Goal: Task Accomplishment & Management: Complete application form

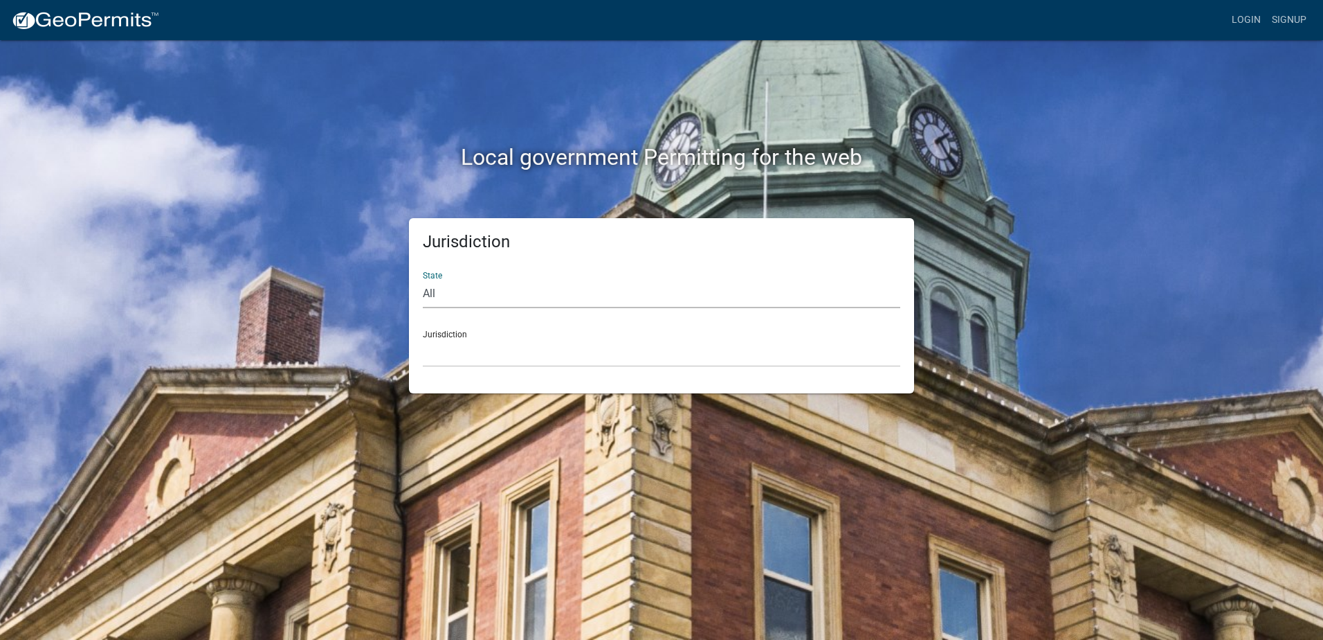
click at [491, 296] on select "All Colorado Georgia Indiana Iowa Kansas Minnesota Ohio South Carolina Wisconsin" at bounding box center [662, 294] width 478 height 28
select select "[US_STATE]"
click at [423, 280] on select "All Colorado Georgia Indiana Iowa Kansas Minnesota Ohio South Carolina Wisconsin" at bounding box center [662, 294] width 478 height 28
click at [503, 350] on select "City of Charlestown, Indiana City of Jeffersonville, Indiana City of Logansport…" at bounding box center [662, 352] width 478 height 28
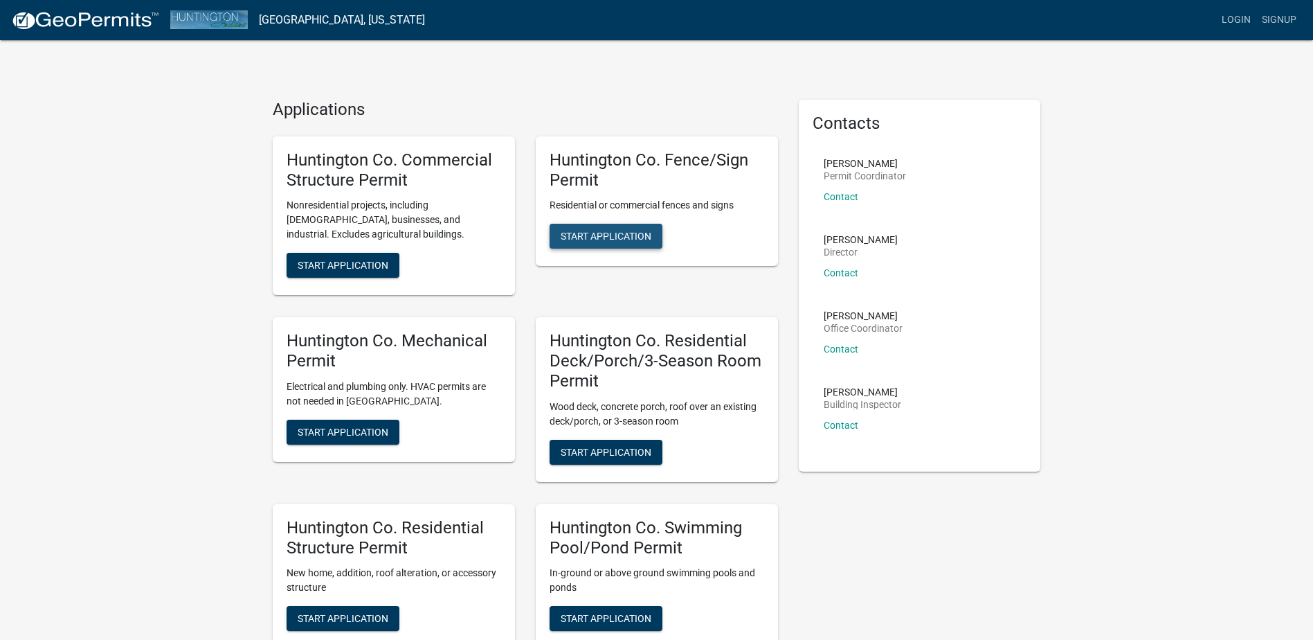
click at [624, 239] on span "Start Application" at bounding box center [606, 235] width 91 height 11
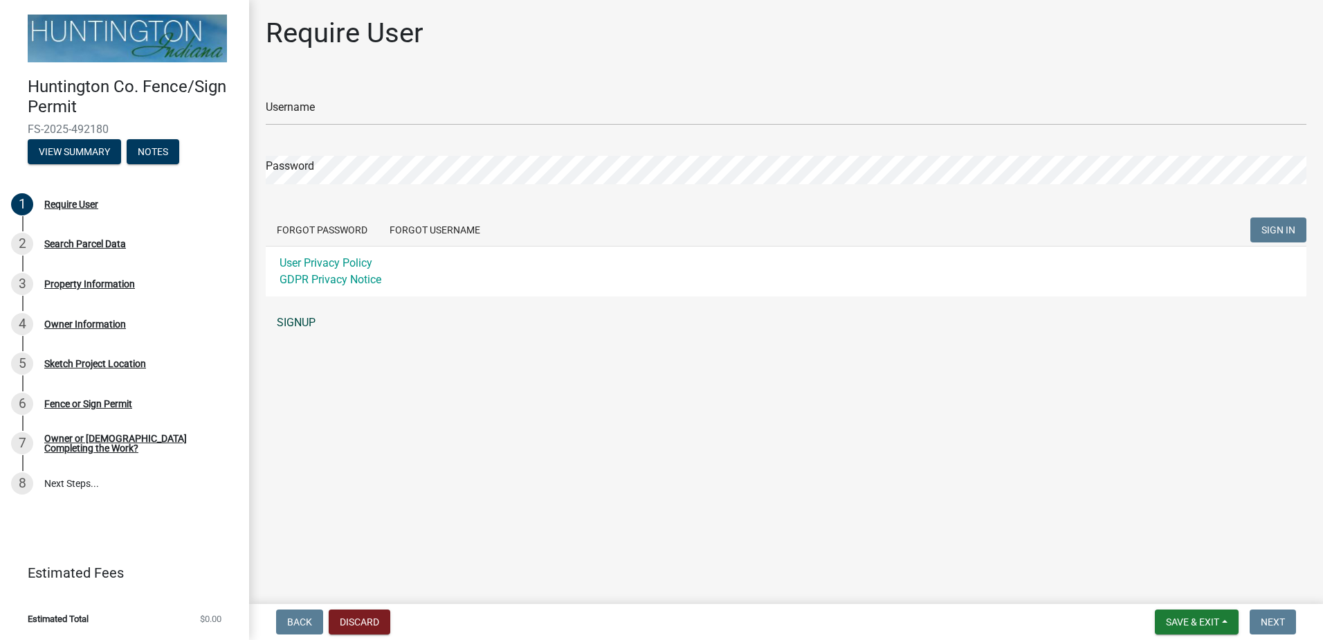
click at [294, 318] on link "SIGNUP" at bounding box center [786, 323] width 1041 height 28
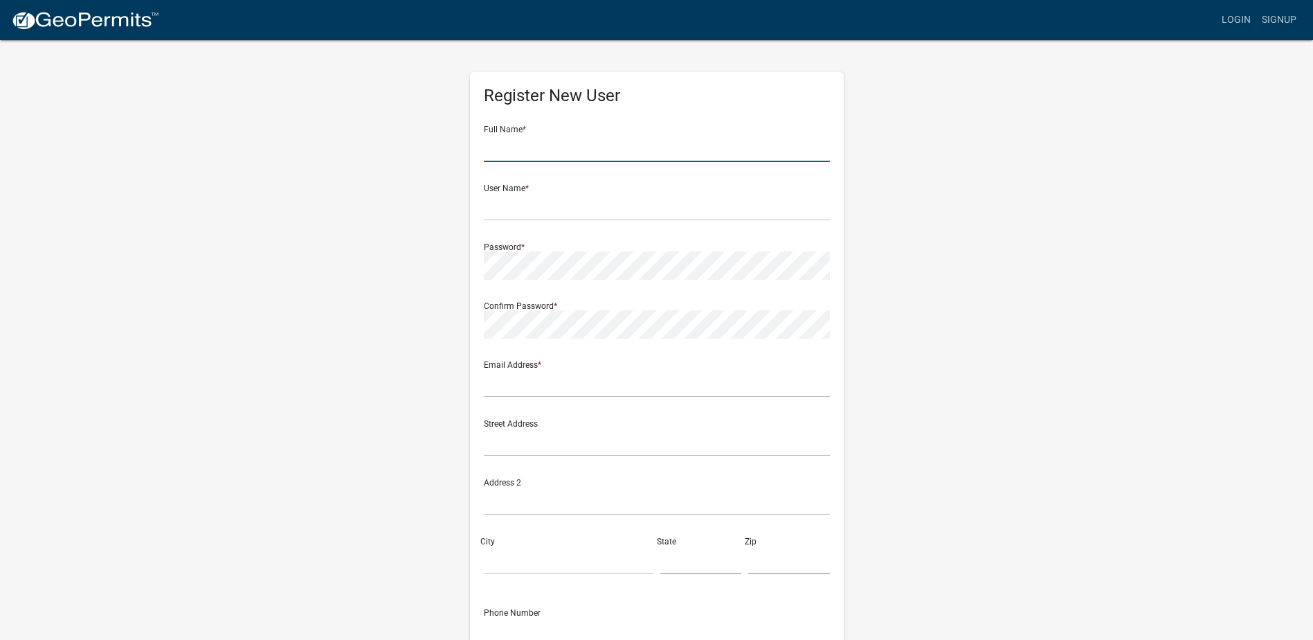
click at [518, 156] on input "text" at bounding box center [657, 148] width 346 height 28
click at [525, 151] on input "text" at bounding box center [657, 148] width 346 height 28
type input "Sarah Caroline Harder"
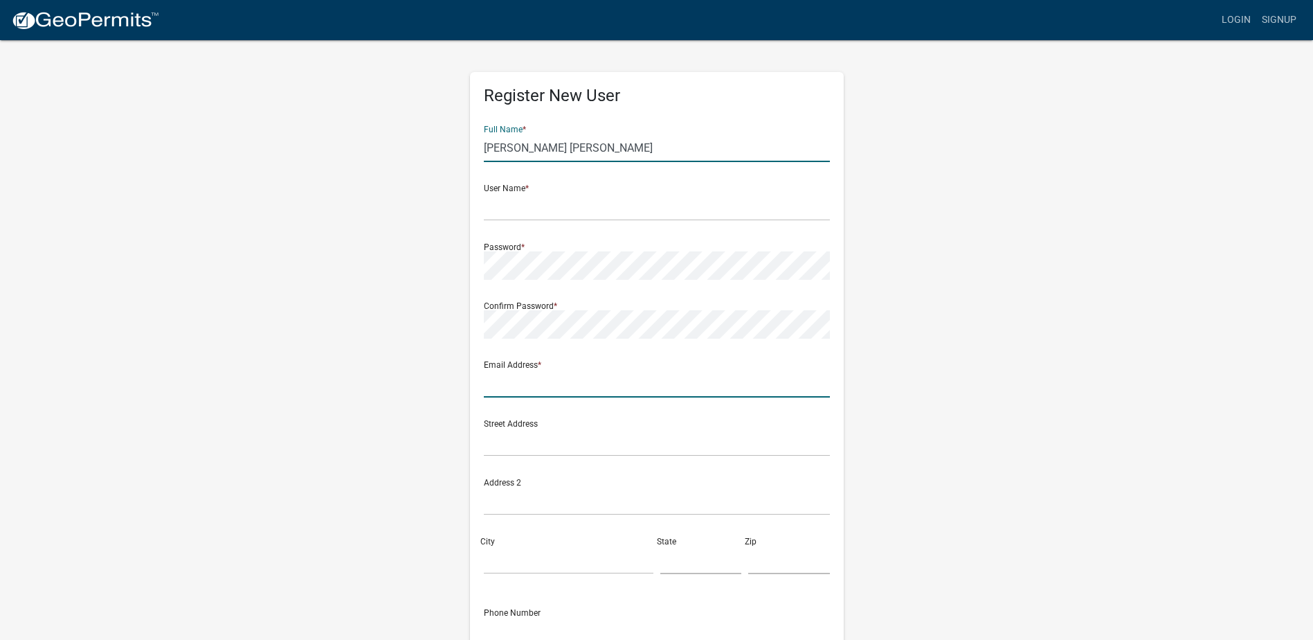
type input "sarahcharder@gmail.com"
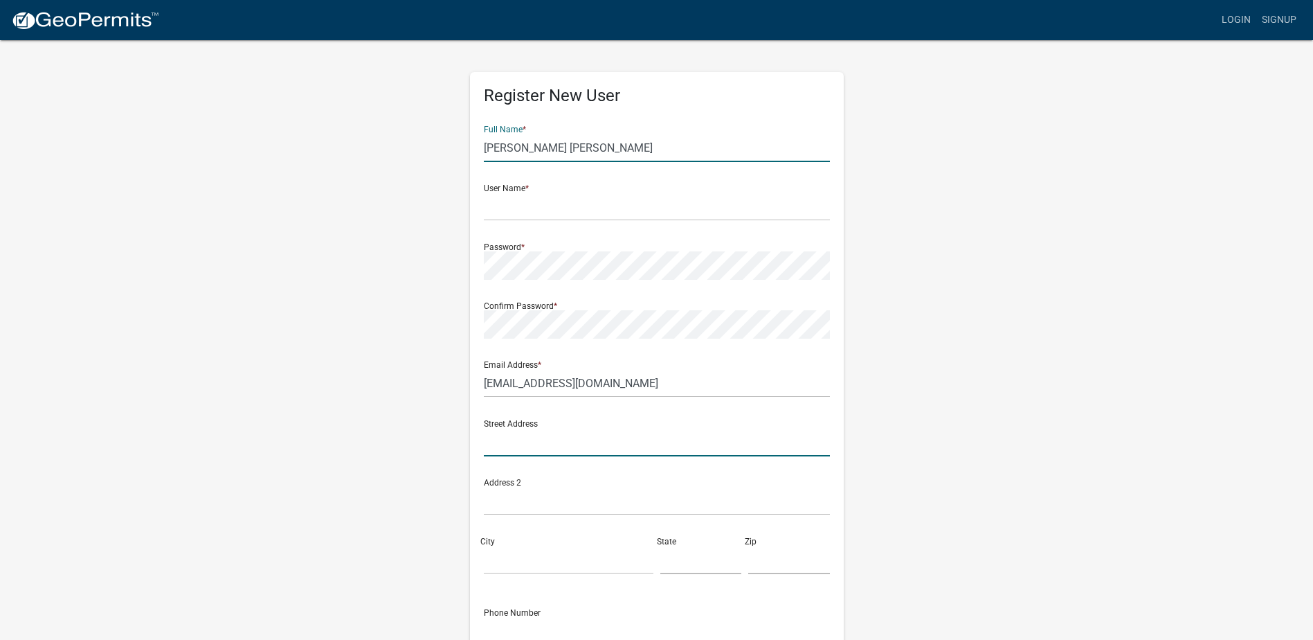
type input "742 Waxwing Ct Roanoke IN 46783-8975"
type input "ROANOKE"
type input "[US_STATE]"
type input "46783"
type input "2105694161"
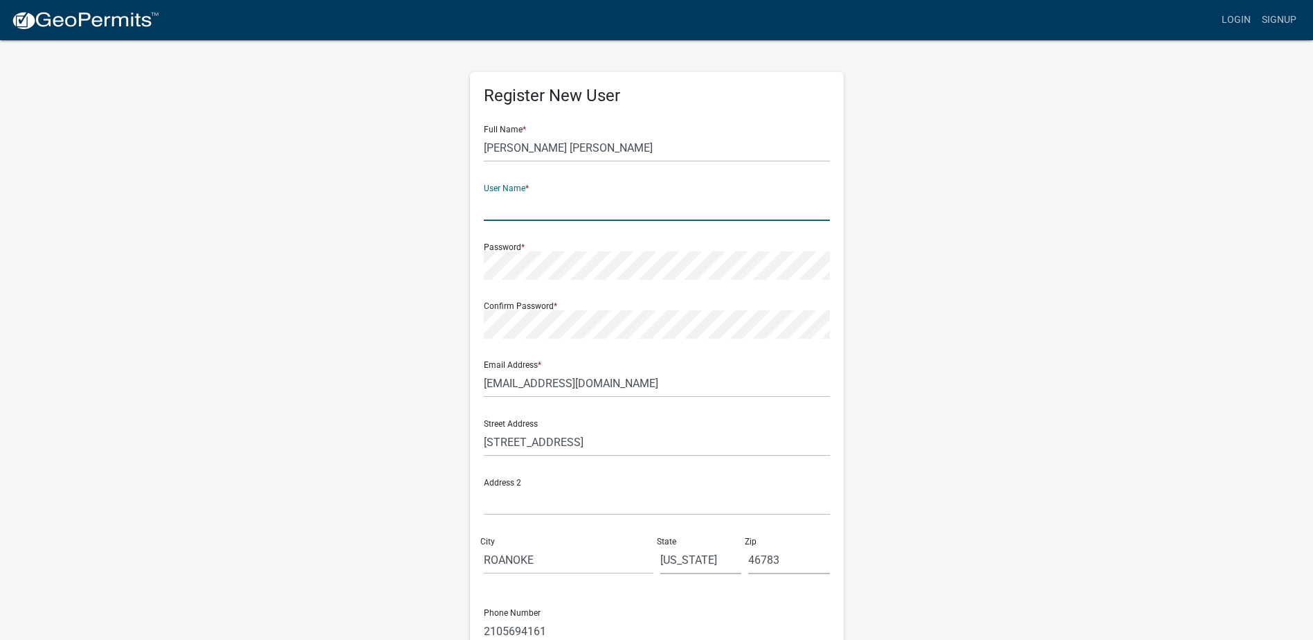
click at [552, 208] on input "text" at bounding box center [657, 206] width 346 height 28
type input "hardesa"
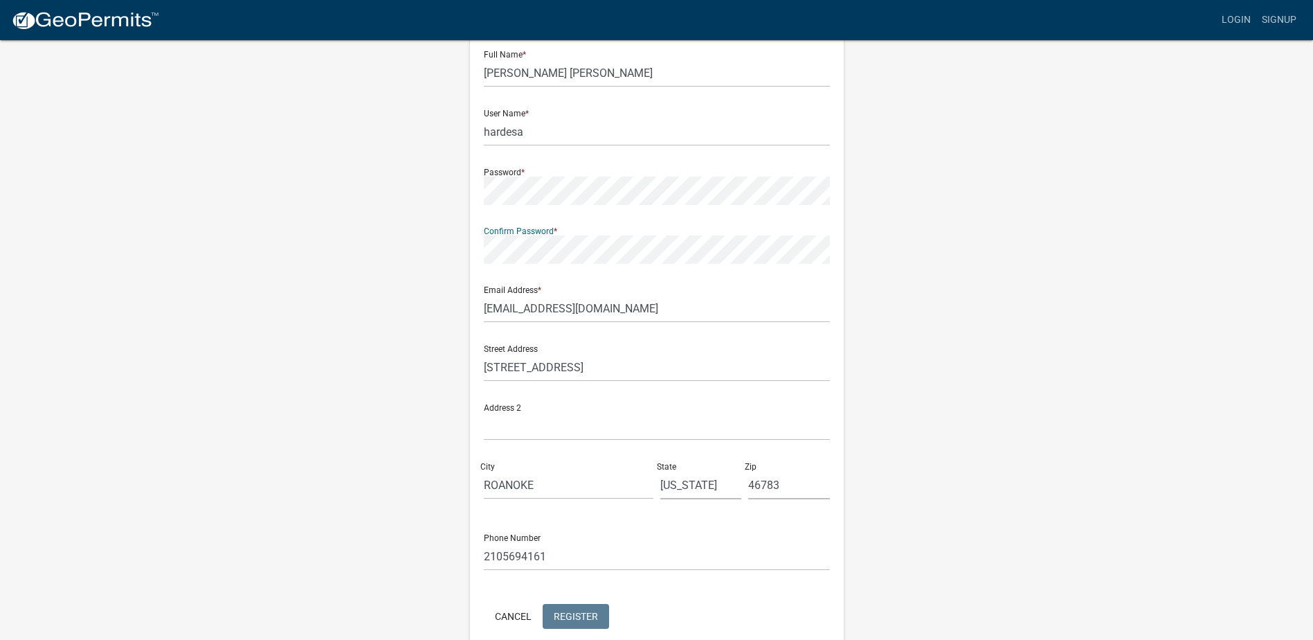
scroll to position [140, 0]
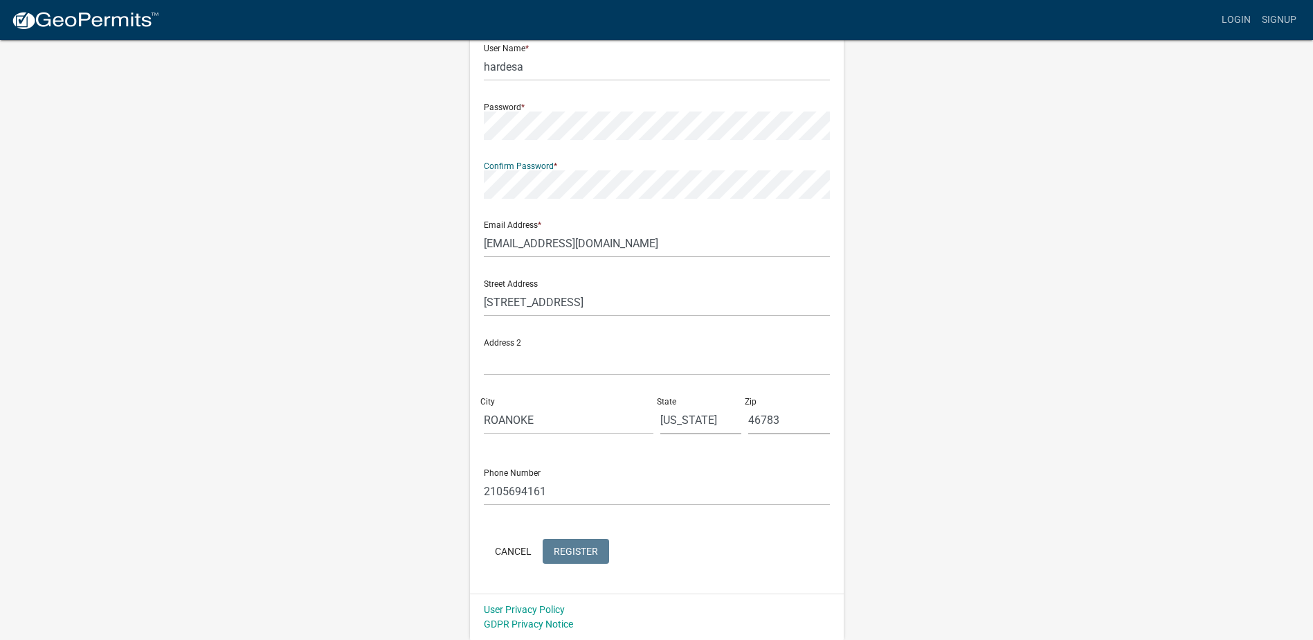
click at [1155, 304] on wm-register-view "more_horiz Login Signup Register New User Full Name * Sarah Caroline Harder Use…" at bounding box center [656, 249] width 1313 height 779
click at [585, 548] on span "Register" at bounding box center [576, 550] width 44 height 11
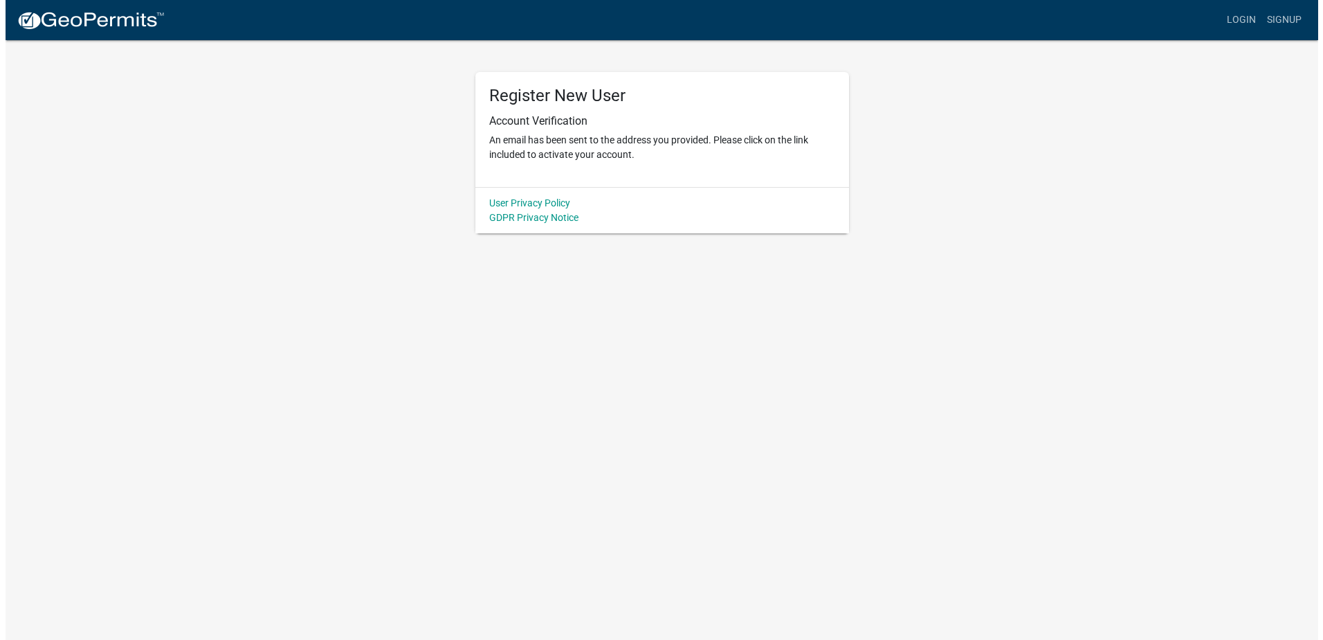
scroll to position [0, 0]
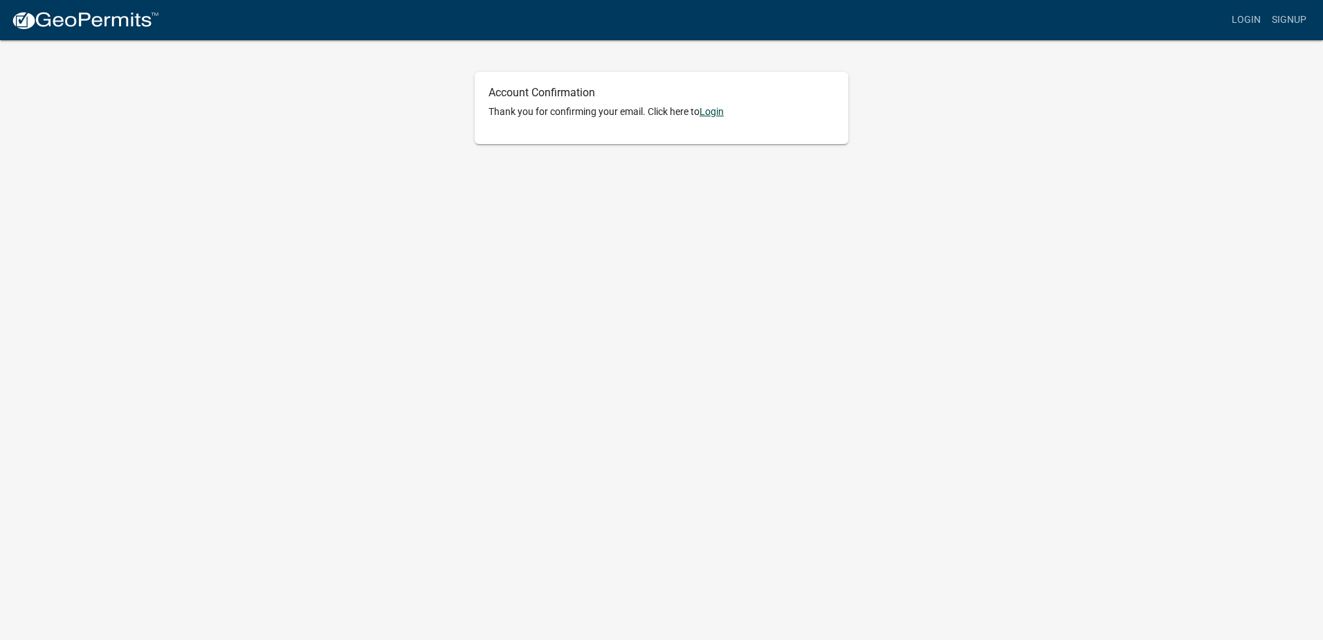
click at [719, 114] on link "Login" at bounding box center [712, 111] width 24 height 11
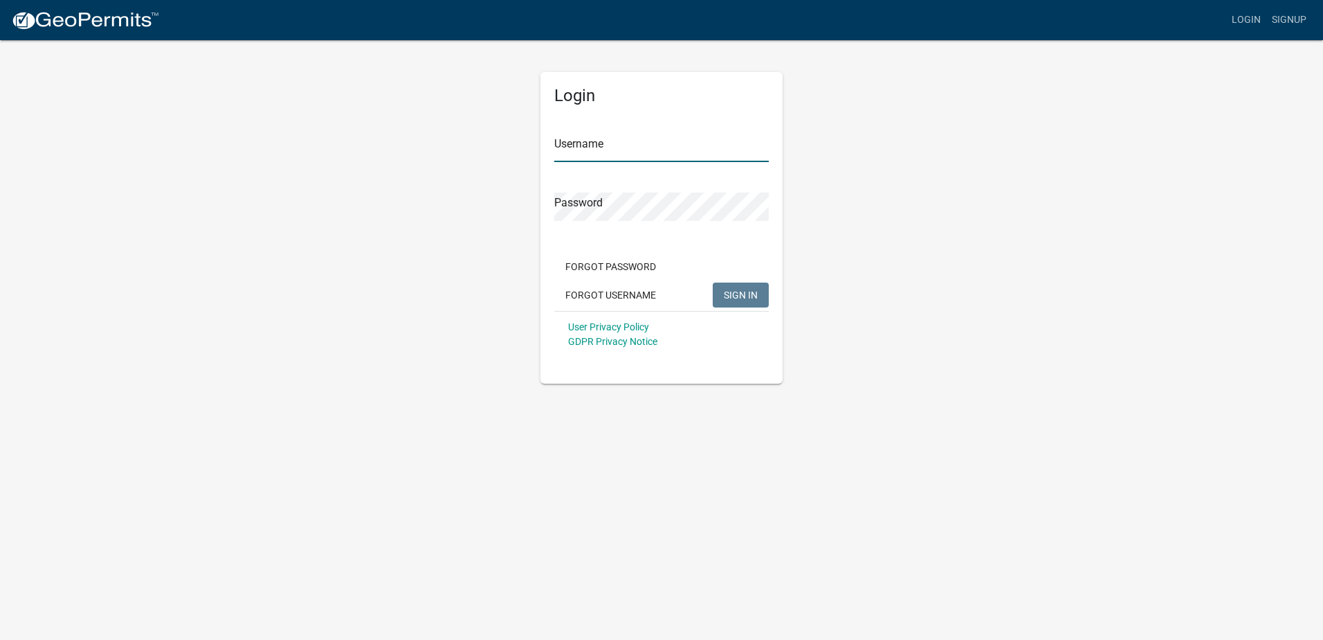
click at [610, 152] on input "Username" at bounding box center [661, 148] width 215 height 28
type input "hardesa"
click at [713, 282] on button "SIGN IN" at bounding box center [741, 294] width 56 height 25
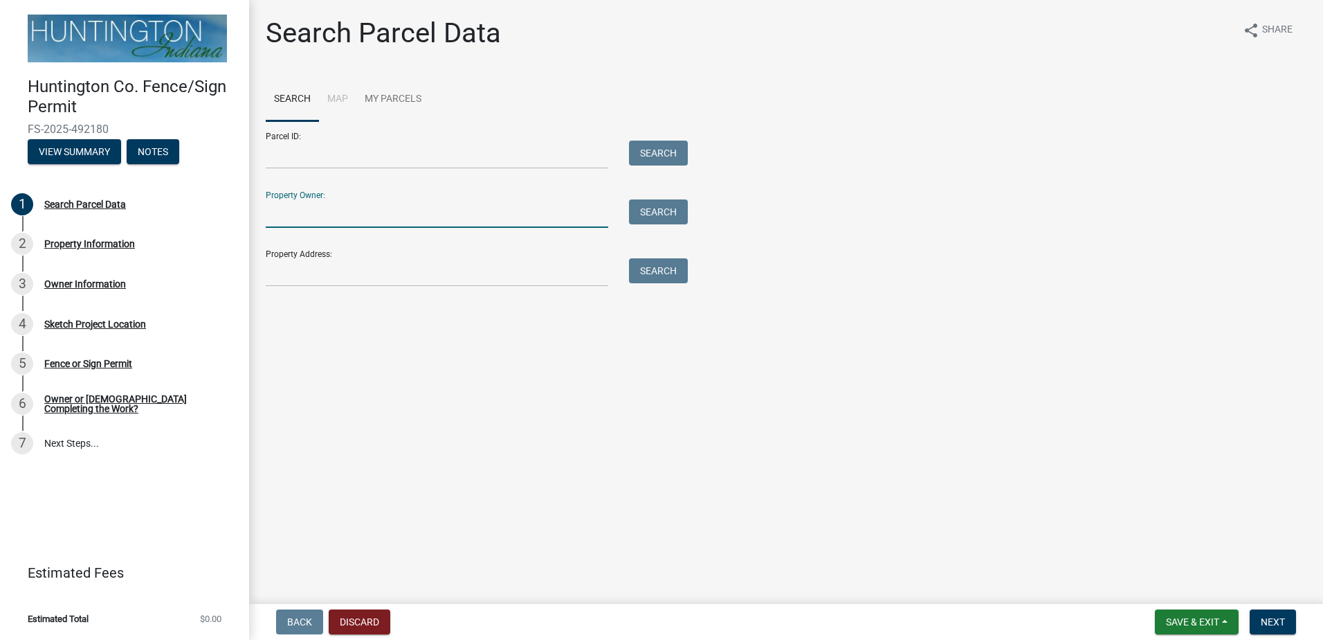
click at [392, 219] on input "Property Owner:" at bounding box center [437, 213] width 343 height 28
click at [377, 275] on input "Property Address:" at bounding box center [437, 272] width 343 height 28
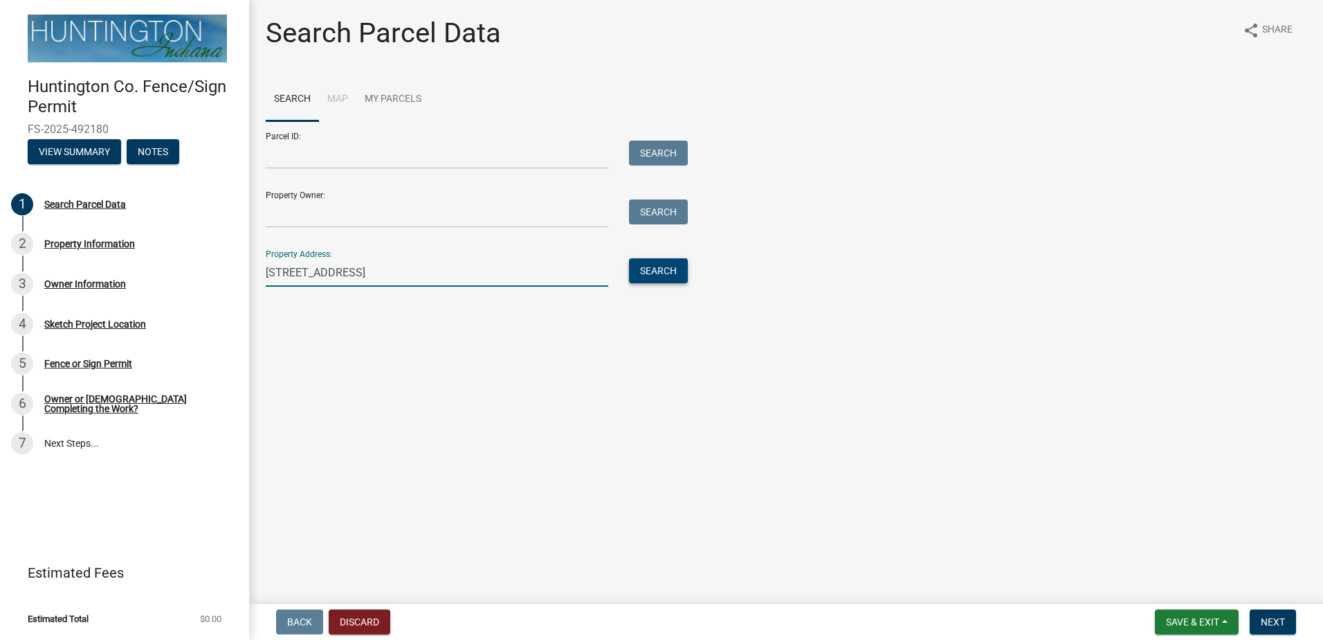
type input "742 waxwing court"
click at [661, 273] on button "Search" at bounding box center [658, 270] width 59 height 25
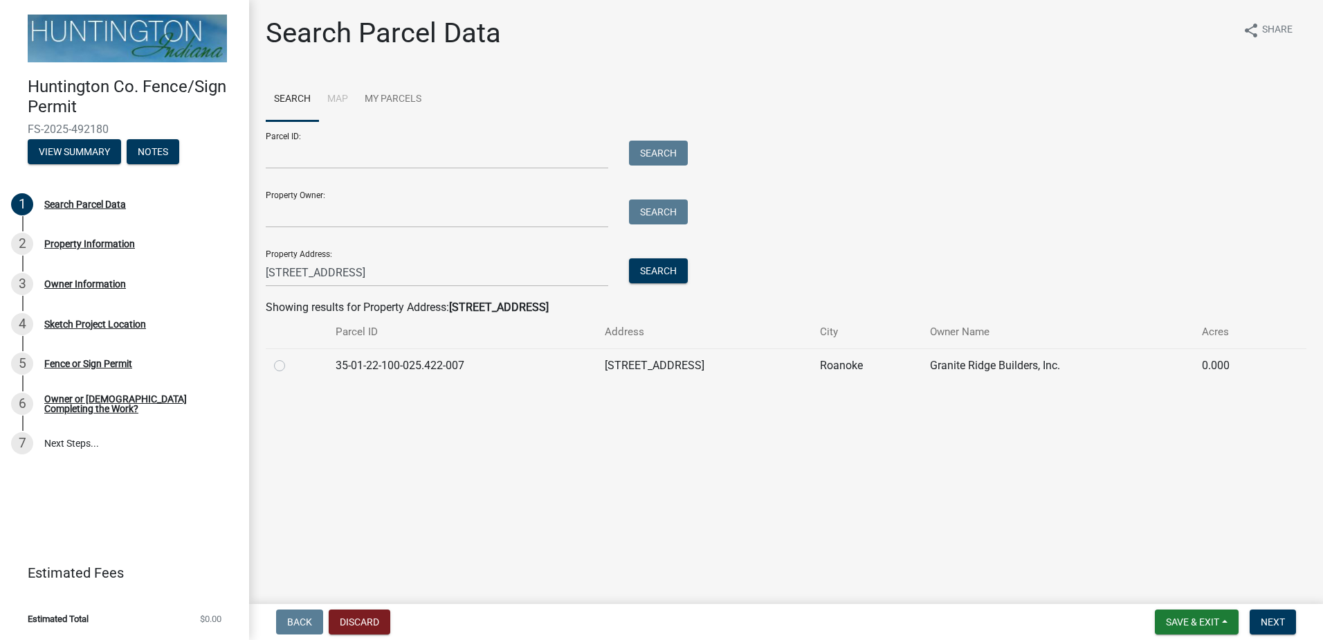
click at [279, 377] on td at bounding box center [297, 365] width 62 height 34
click at [270, 365] on td at bounding box center [297, 365] width 62 height 34
click at [286, 365] on div at bounding box center [296, 365] width 45 height 17
click at [424, 363] on td "35-01-22-100-025.422-007" at bounding box center [461, 365] width 269 height 34
click at [357, 364] on td "35-01-22-100-025.422-007" at bounding box center [461, 365] width 269 height 34
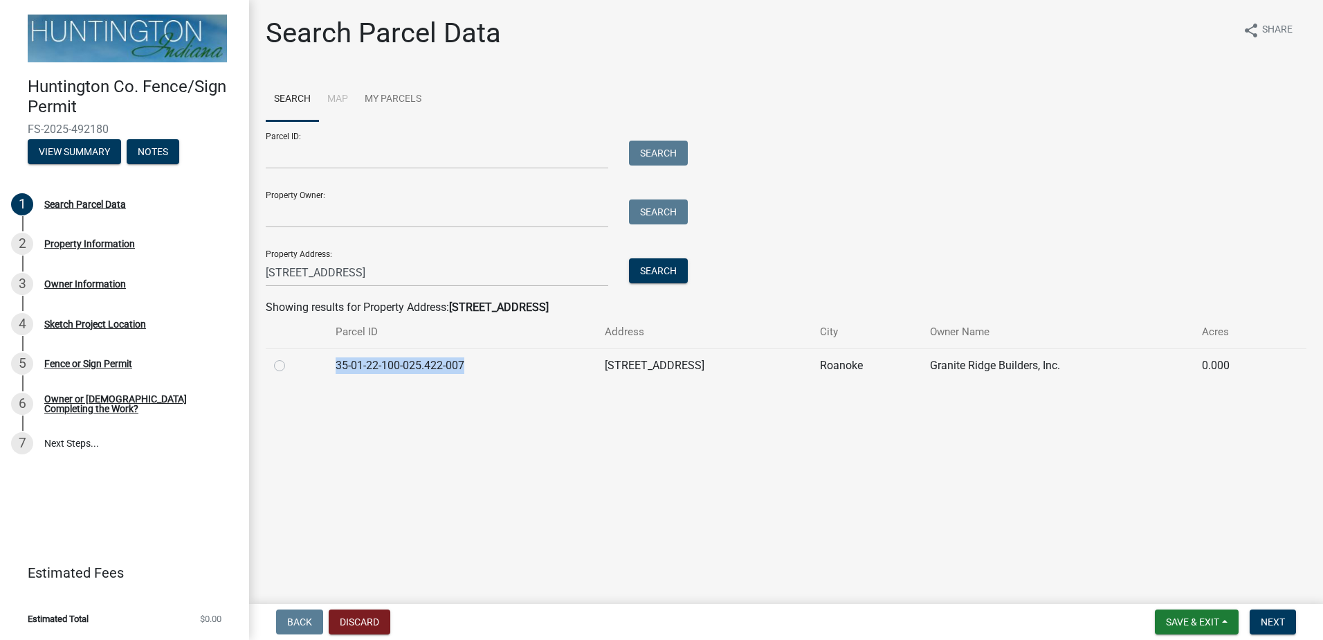
drag, startPoint x: 474, startPoint y: 365, endPoint x: 337, endPoint y: 378, distance: 137.7
click at [337, 378] on td "35-01-22-100-025.422-007" at bounding box center [461, 365] width 269 height 34
copy td "35-01-22-100-025.422-007"
click at [471, 154] on input "Parcel ID:" at bounding box center [437, 155] width 343 height 28
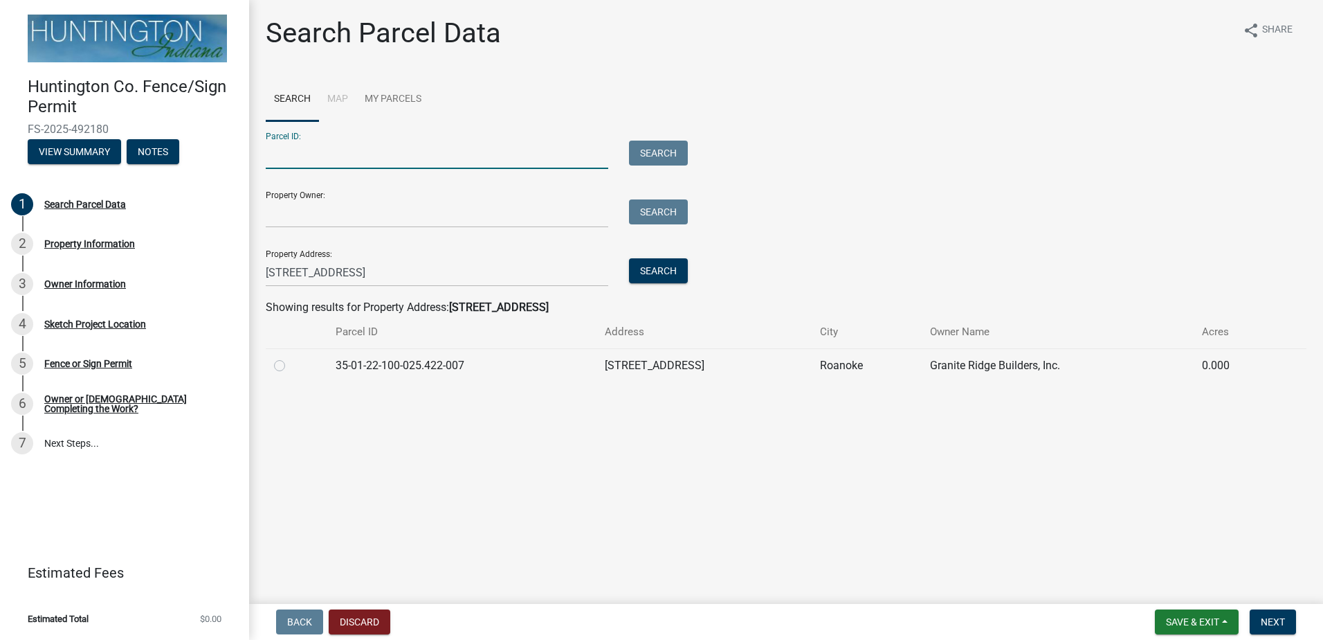
click at [291, 357] on label at bounding box center [291, 357] width 0 height 0
click at [291, 365] on input "radio" at bounding box center [295, 361] width 9 height 9
radio input "true"
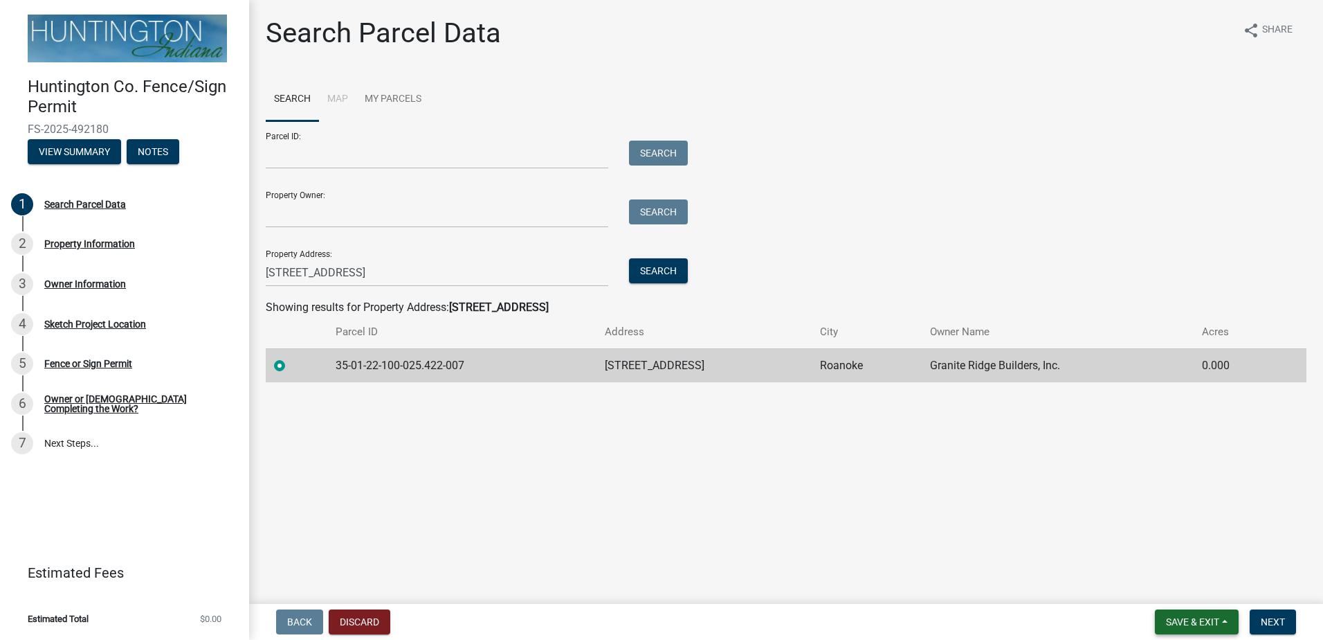
click at [1212, 627] on span "Save & Exit" at bounding box center [1192, 621] width 53 height 11
click at [1173, 550] on button "Save" at bounding box center [1183, 552] width 111 height 33
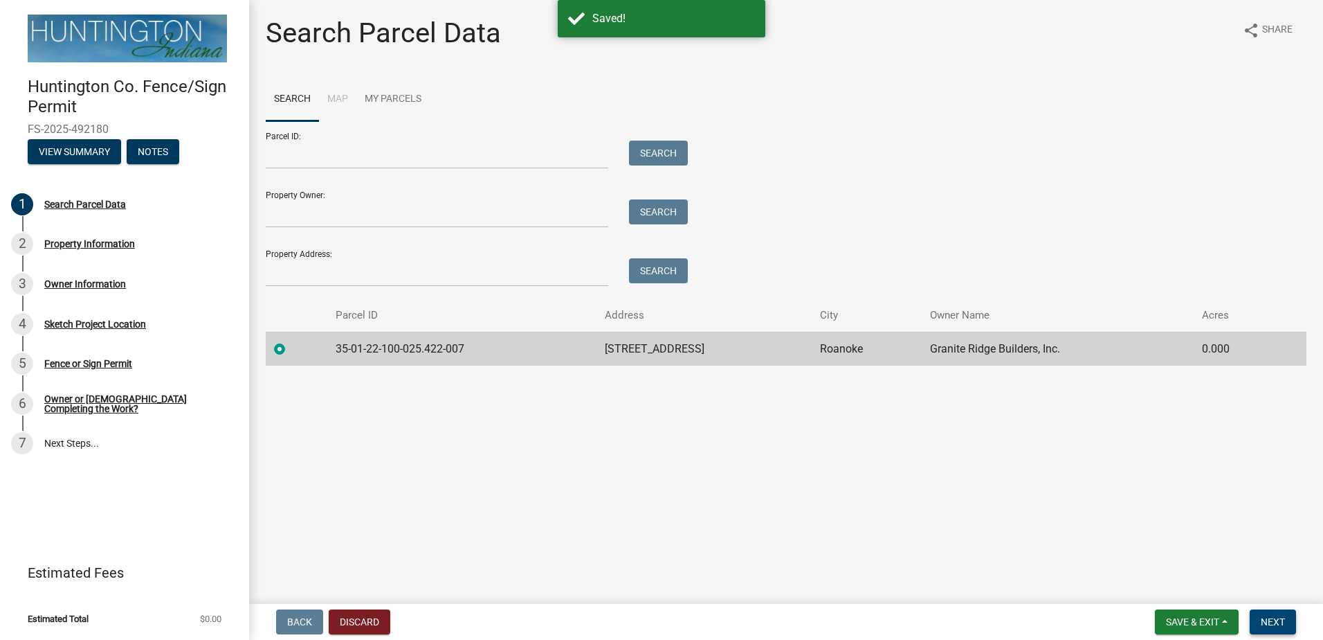
click at [1258, 615] on button "Next" at bounding box center [1273, 621] width 46 height 25
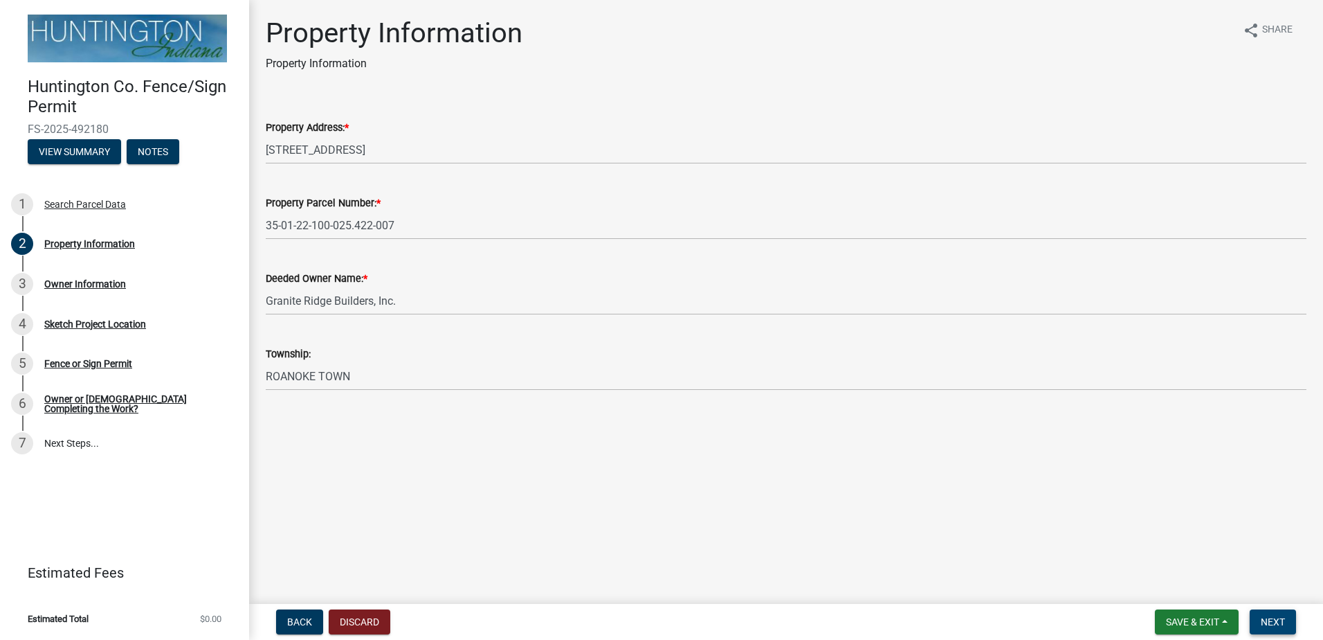
click at [1264, 622] on span "Next" at bounding box center [1273, 621] width 24 height 11
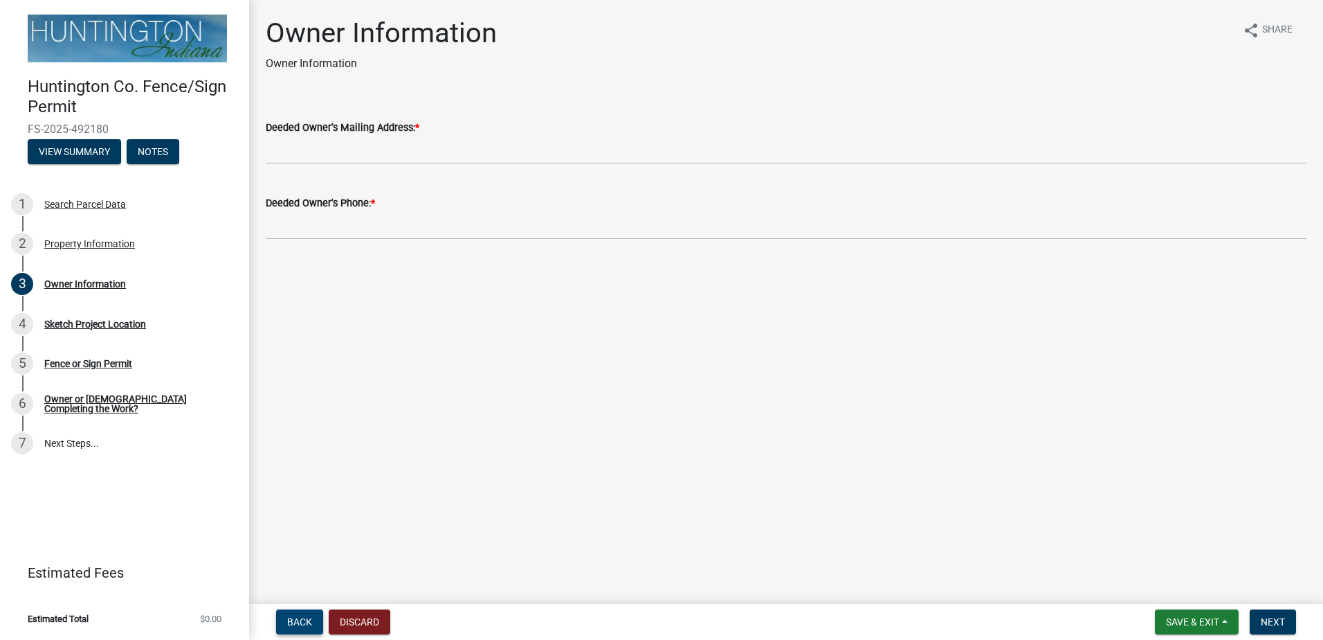
click at [312, 616] on button "Back" at bounding box center [299, 621] width 47 height 25
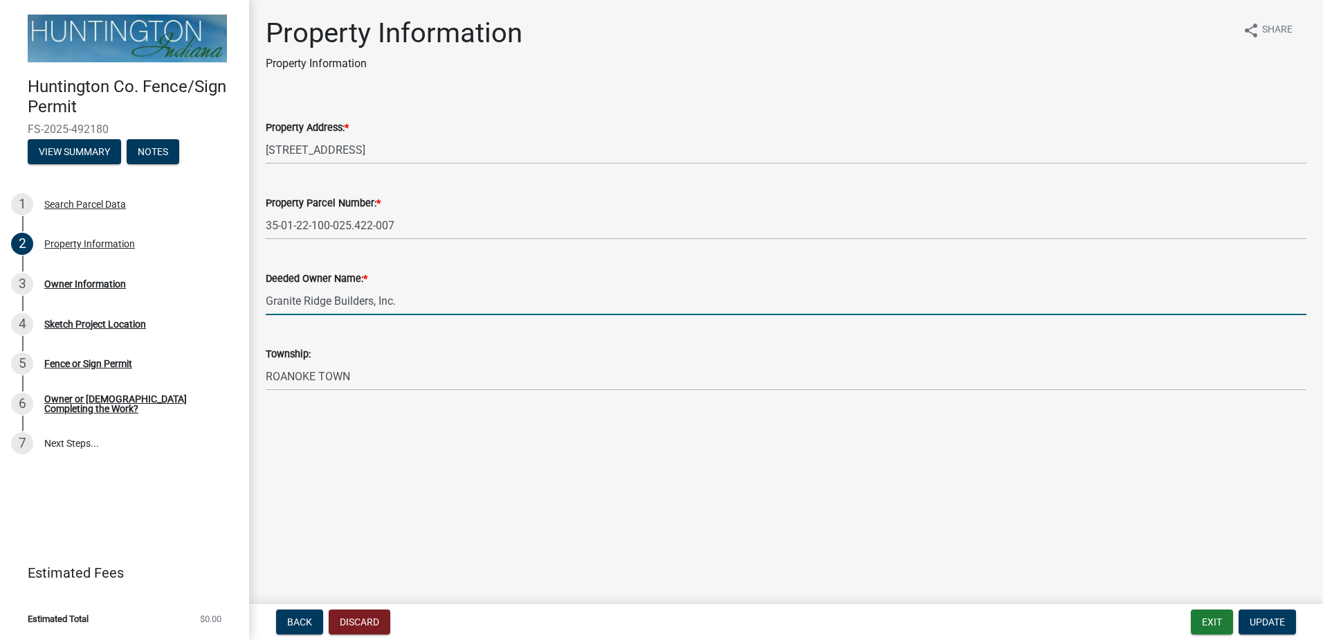
click at [417, 303] on input "Granite Ridge Builders, Inc." at bounding box center [786, 301] width 1041 height 28
drag, startPoint x: 431, startPoint y: 300, endPoint x: 238, endPoint y: 292, distance: 193.3
click at [239, 292] on div "Huntington Co. Fence/Sign Permit FS-2025-492180 View Summary Notes 1 Search Par…" at bounding box center [661, 320] width 1323 height 640
type input "Sarah Caroline Harder"
click at [1270, 614] on button "Update" at bounding box center [1267, 621] width 57 height 25
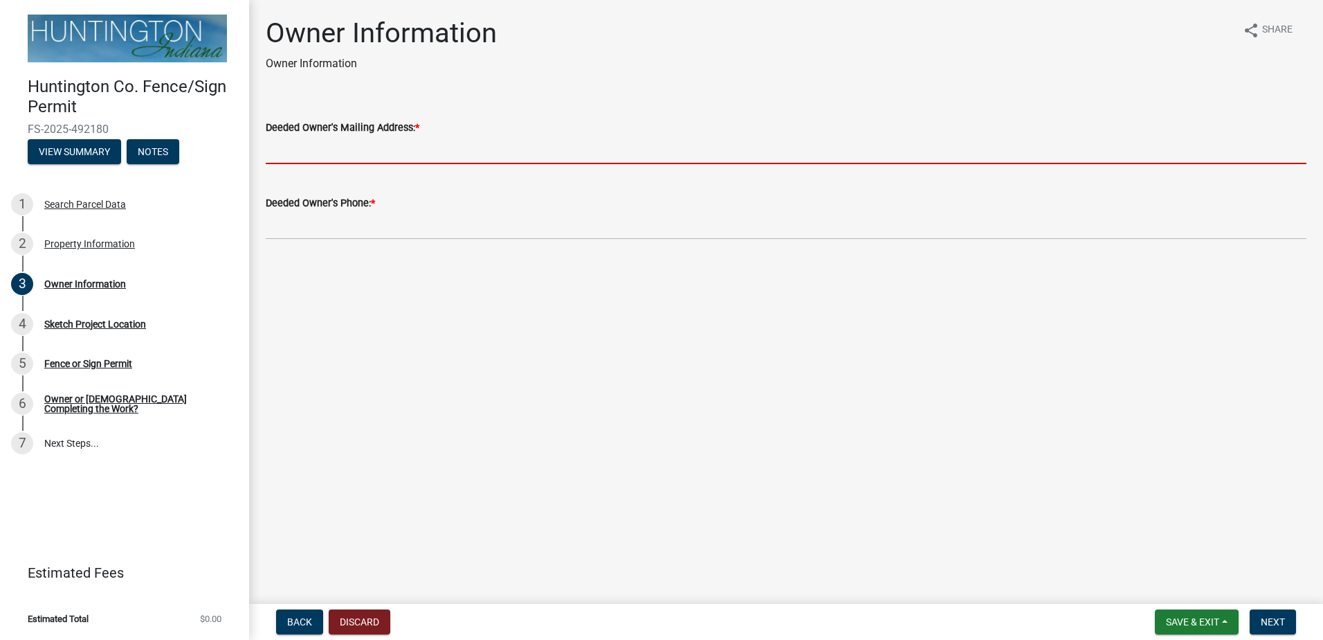
click at [445, 145] on input "Deeded Owner's Mailing Address: *" at bounding box center [786, 150] width 1041 height 28
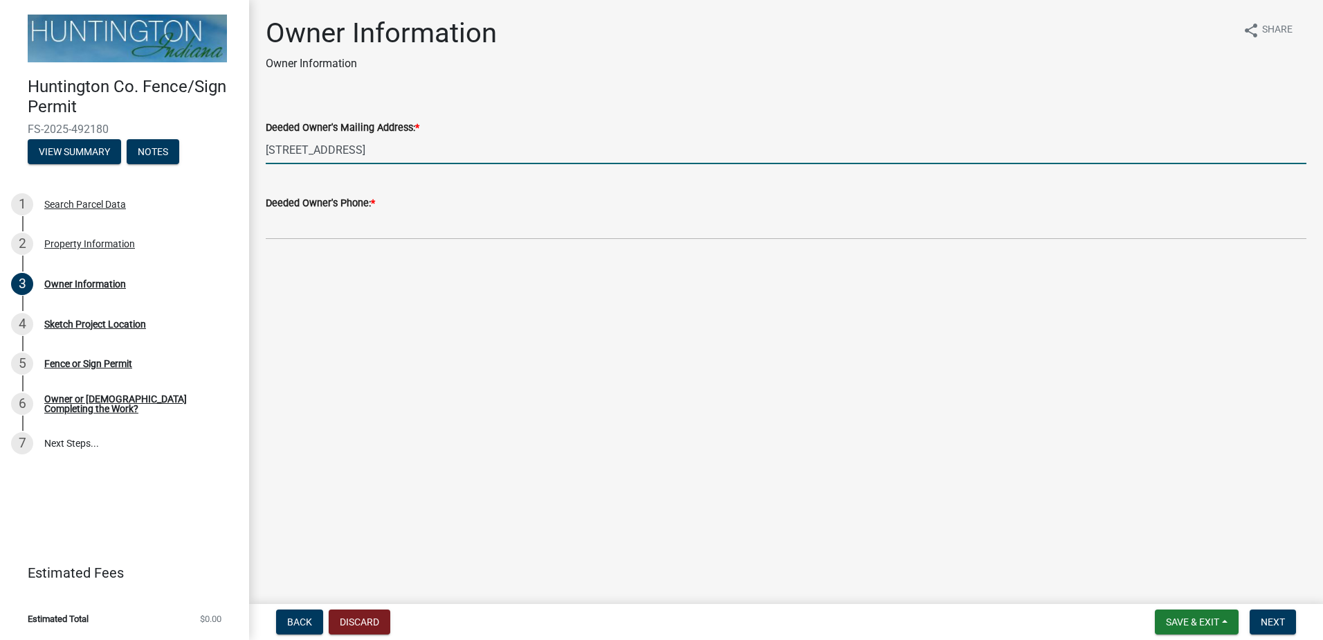
type input "742 Waxwing Court"
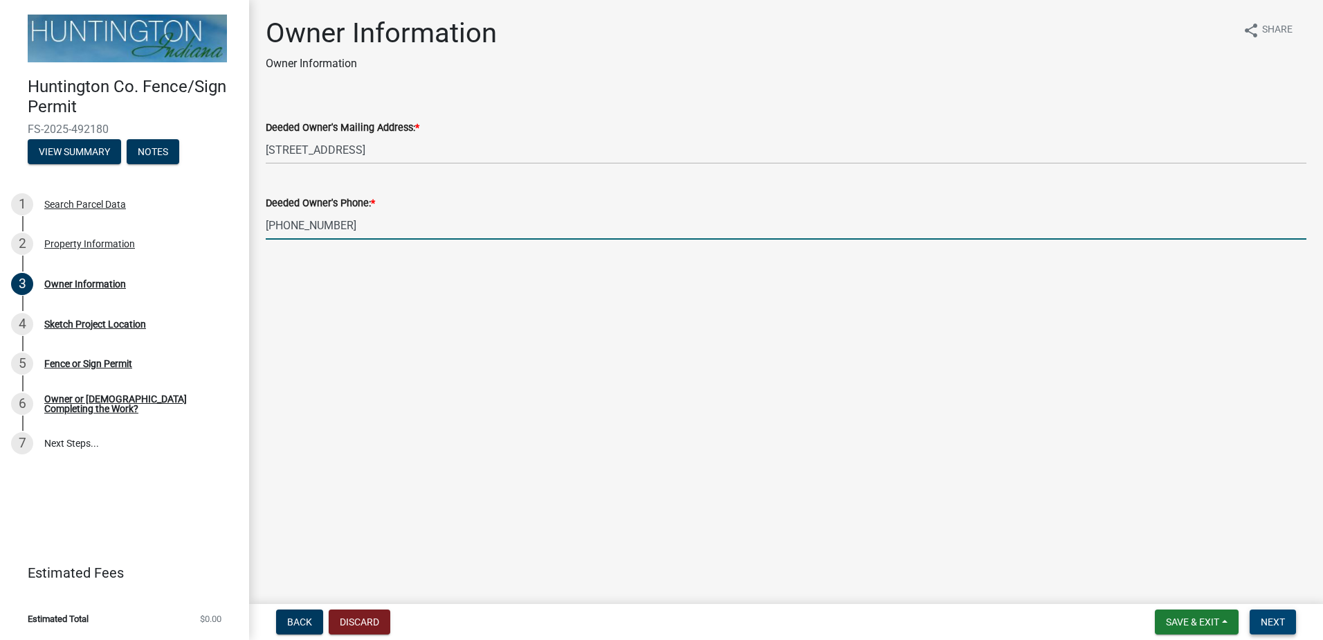
type input "210-569-4161"
click at [1261, 626] on span "Next" at bounding box center [1273, 621] width 24 height 11
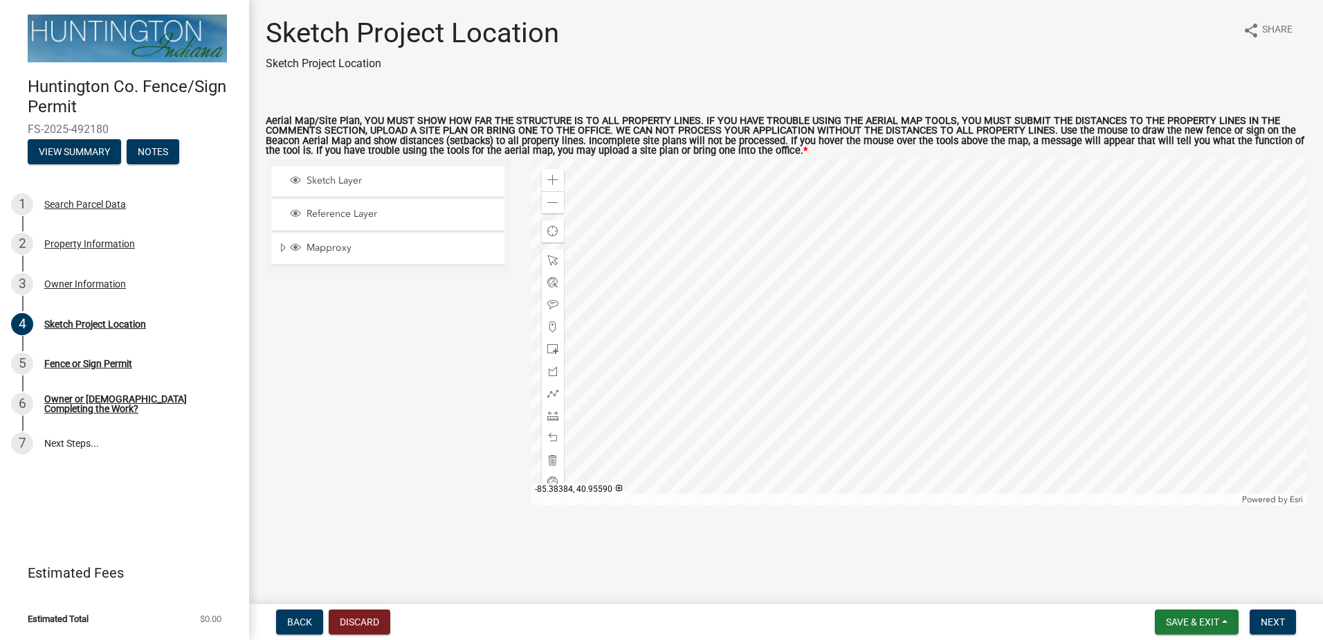
click at [860, 332] on div at bounding box center [920, 332] width 776 height 346
click at [558, 173] on div "Zoom in" at bounding box center [553, 180] width 22 height 22
click at [876, 380] on div at bounding box center [920, 332] width 776 height 346
click at [322, 180] on span "Sketch Layer" at bounding box center [401, 180] width 197 height 12
click at [554, 350] on span at bounding box center [552, 348] width 11 height 11
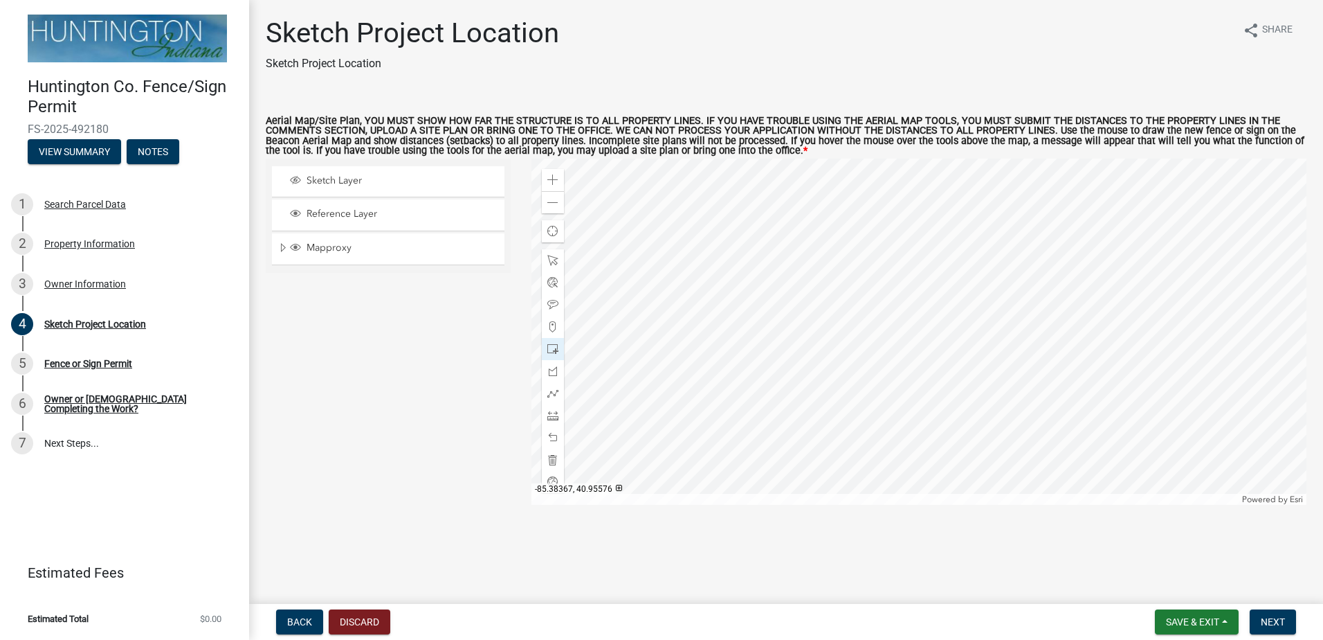
click at [888, 345] on div at bounding box center [920, 332] width 776 height 346
click at [840, 234] on div at bounding box center [920, 332] width 776 height 346
click at [762, 271] on div at bounding box center [920, 332] width 776 height 346
click at [556, 397] on span at bounding box center [552, 393] width 11 height 11
click at [670, 352] on div at bounding box center [920, 332] width 776 height 346
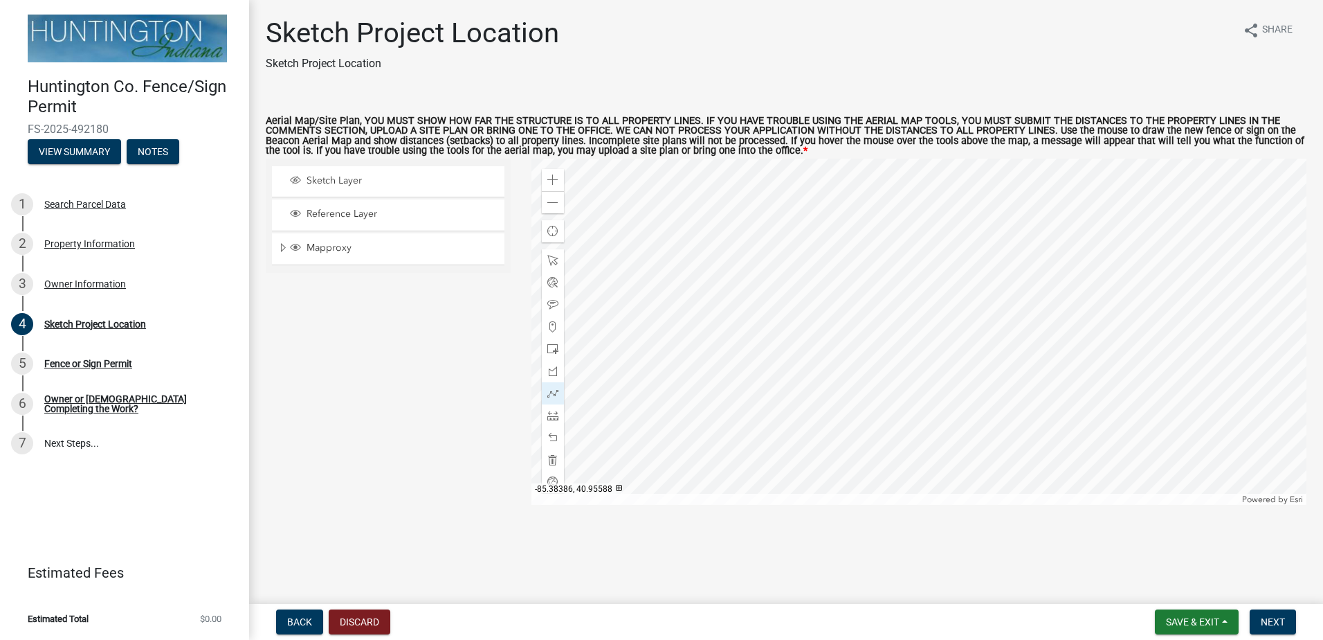
click at [767, 278] on div at bounding box center [920, 332] width 776 height 346
click at [314, 217] on span "Reference Layer" at bounding box center [401, 214] width 197 height 12
click at [300, 211] on span "Layer List" at bounding box center [295, 213] width 11 height 11
click at [298, 174] on div "Sketch Layer" at bounding box center [388, 181] width 233 height 30
click at [305, 179] on span "Sketch Layer" at bounding box center [401, 180] width 197 height 12
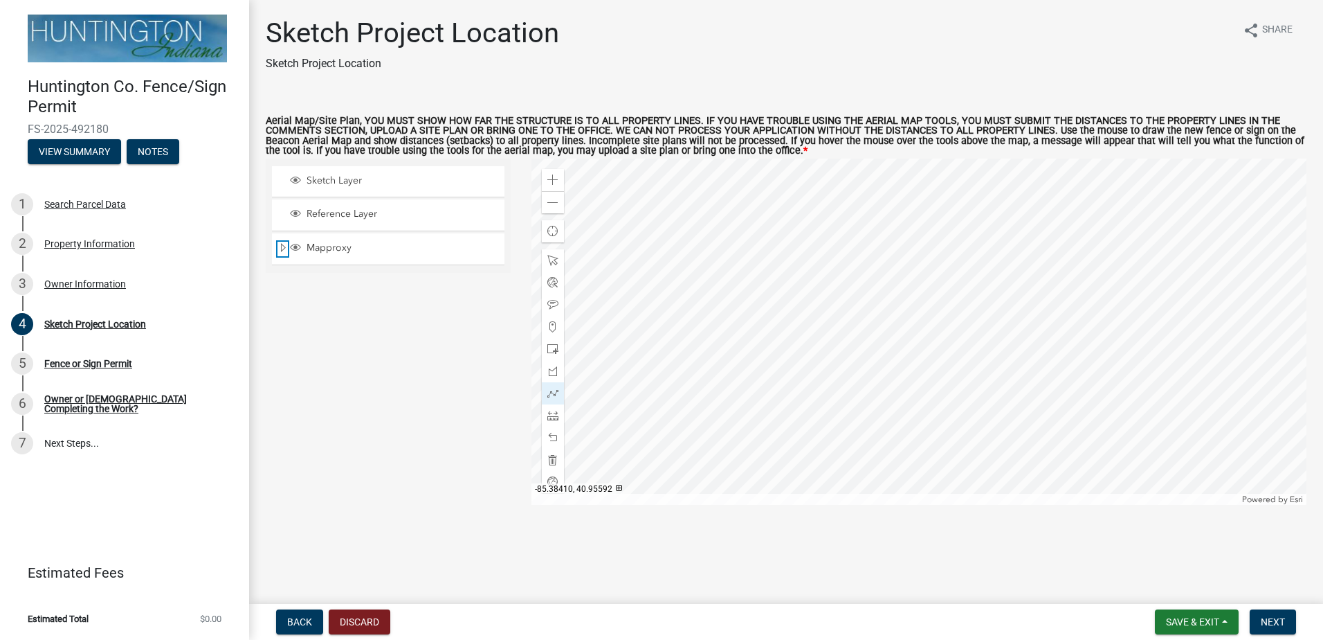
click at [284, 247] on span "Expand" at bounding box center [283, 248] width 11 height 13
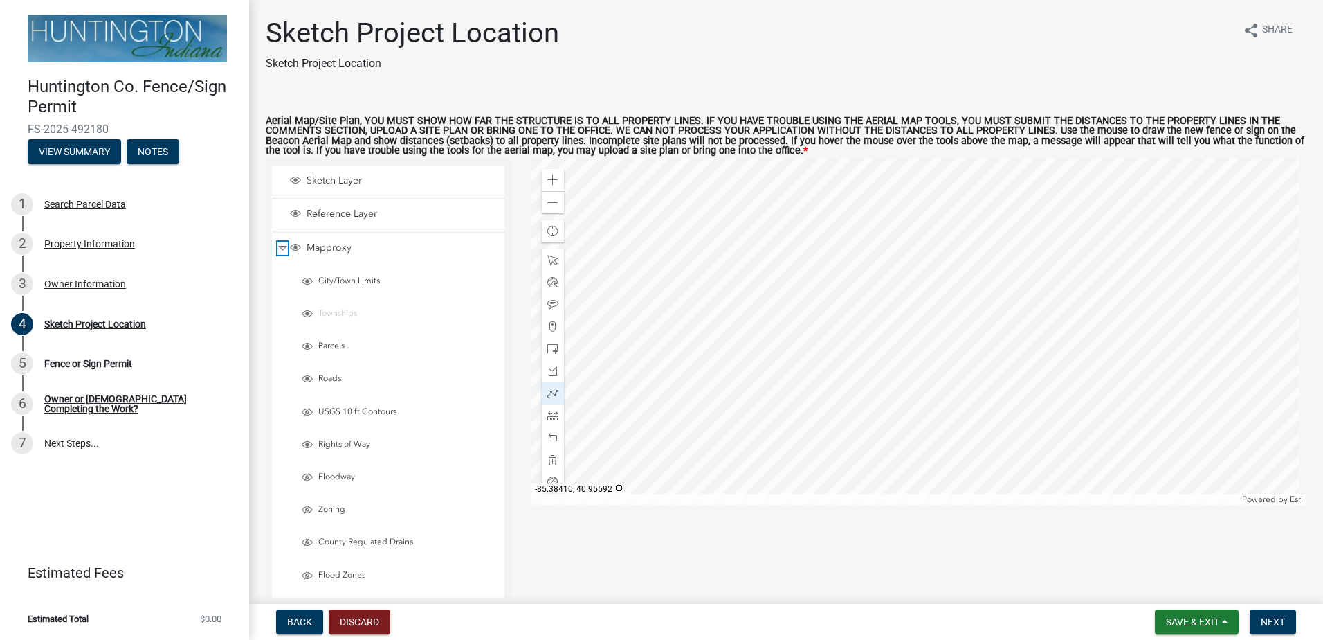
click at [279, 248] on span "Collapse" at bounding box center [283, 248] width 10 height 13
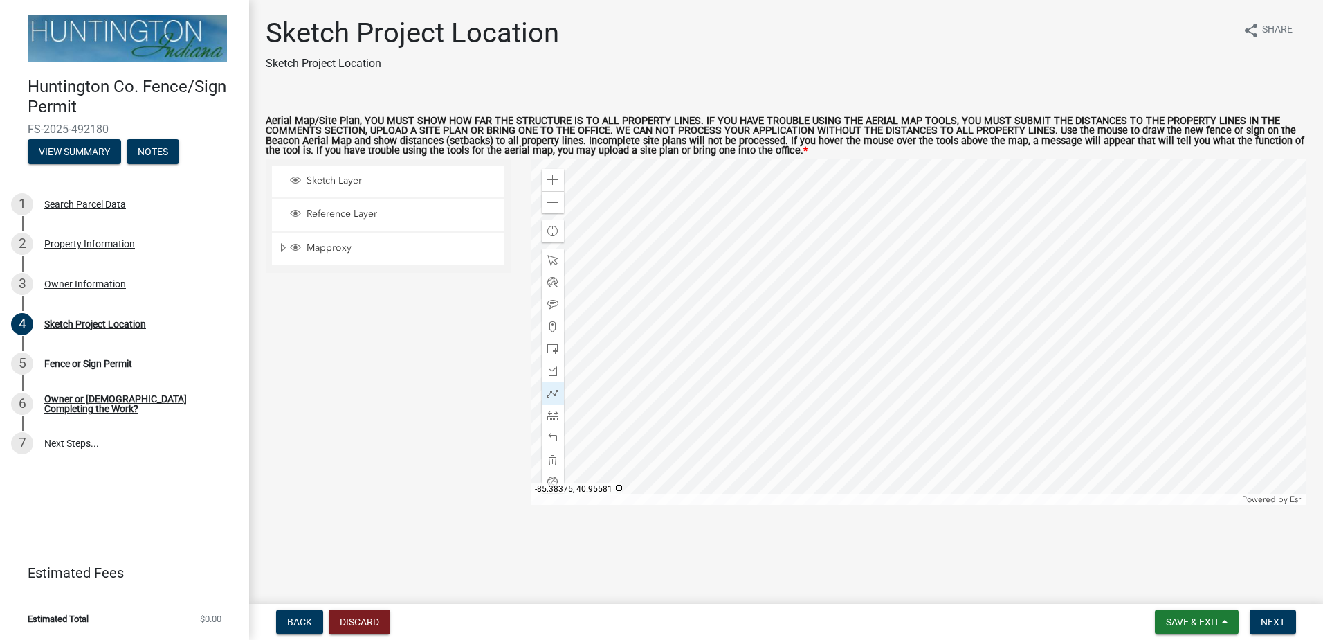
click at [831, 341] on div at bounding box center [920, 332] width 776 height 346
click at [853, 435] on div at bounding box center [920, 332] width 776 height 346
click at [700, 413] on div at bounding box center [920, 332] width 776 height 346
click at [776, 300] on div at bounding box center [920, 332] width 776 height 346
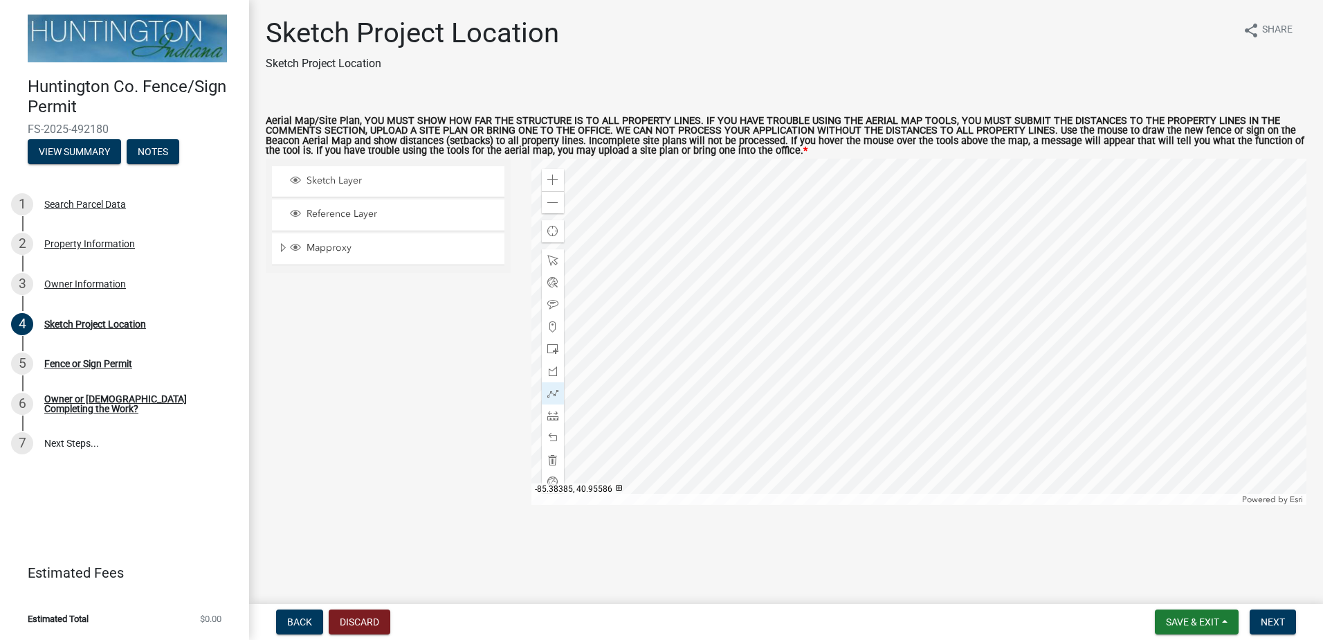
click at [776, 300] on div at bounding box center [920, 332] width 776 height 346
click at [546, 457] on div at bounding box center [553, 460] width 22 height 22
click at [764, 286] on div at bounding box center [920, 332] width 776 height 346
click at [767, 275] on div at bounding box center [920, 332] width 776 height 346
click at [554, 395] on span at bounding box center [552, 393] width 11 height 11
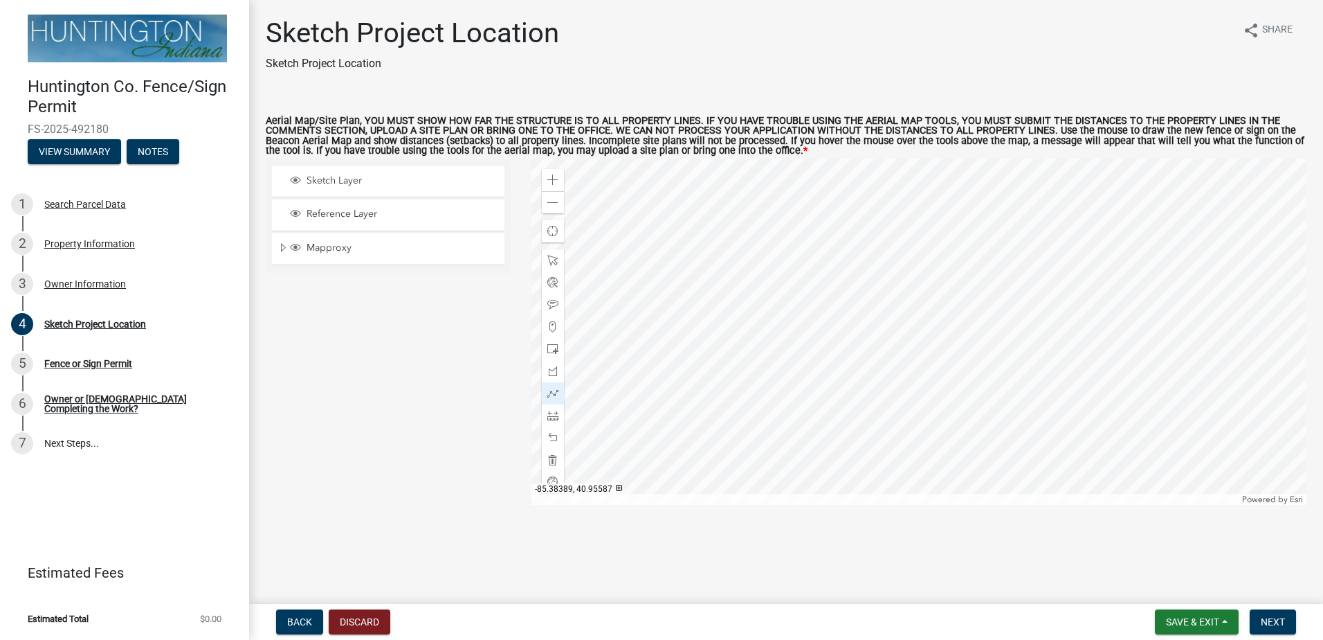
click at [737, 293] on div at bounding box center [920, 332] width 776 height 346
click at [662, 369] on div at bounding box center [920, 332] width 776 height 346
click at [702, 344] on div at bounding box center [920, 332] width 776 height 346
click at [768, 274] on div at bounding box center [920, 332] width 776 height 346
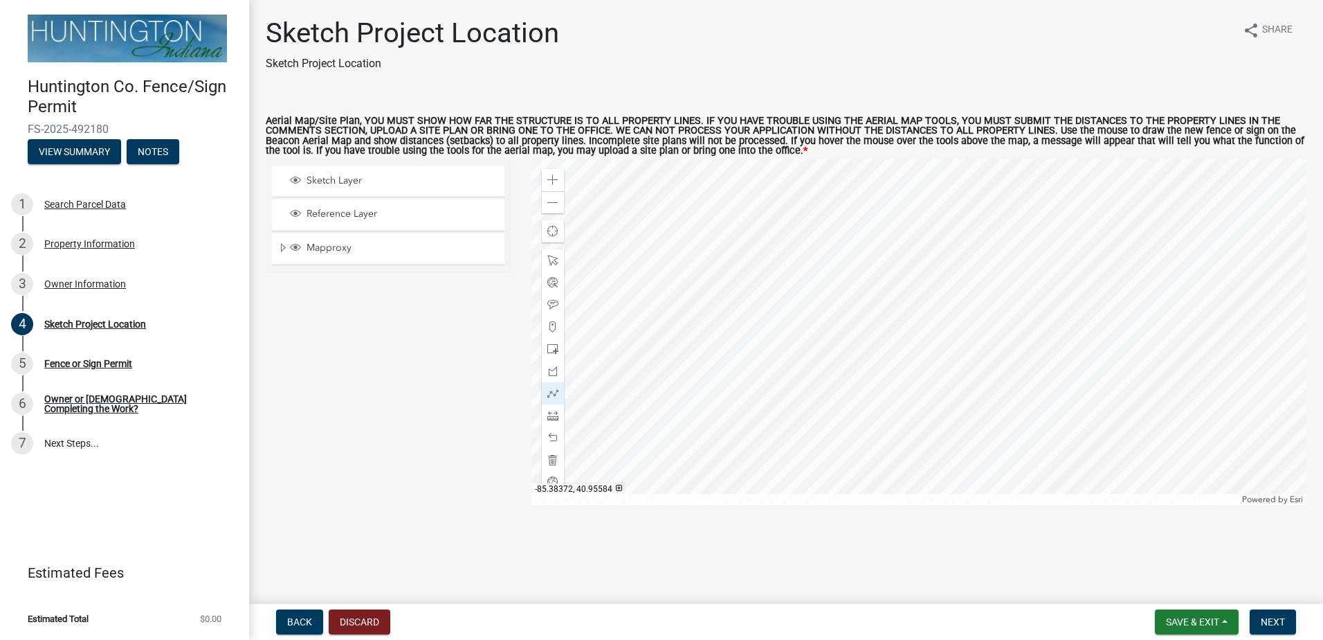
click at [854, 318] on div at bounding box center [920, 332] width 776 height 346
click at [779, 408] on div at bounding box center [920, 332] width 776 height 346
click at [556, 459] on span at bounding box center [552, 459] width 11 height 11
click at [770, 271] on div at bounding box center [920, 332] width 776 height 346
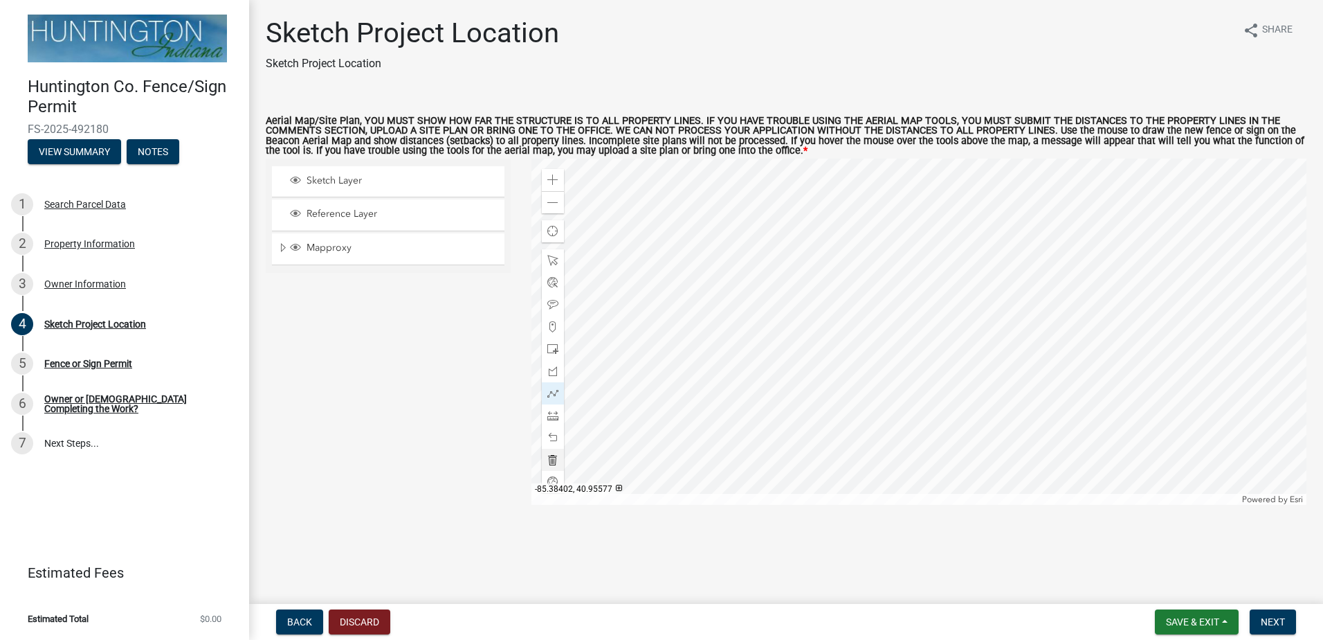
click at [659, 377] on div at bounding box center [920, 332] width 776 height 346
click at [777, 449] on div at bounding box center [920, 332] width 776 height 346
click at [889, 330] on div at bounding box center [920, 332] width 776 height 346
click at [1274, 621] on span "Next" at bounding box center [1273, 621] width 24 height 11
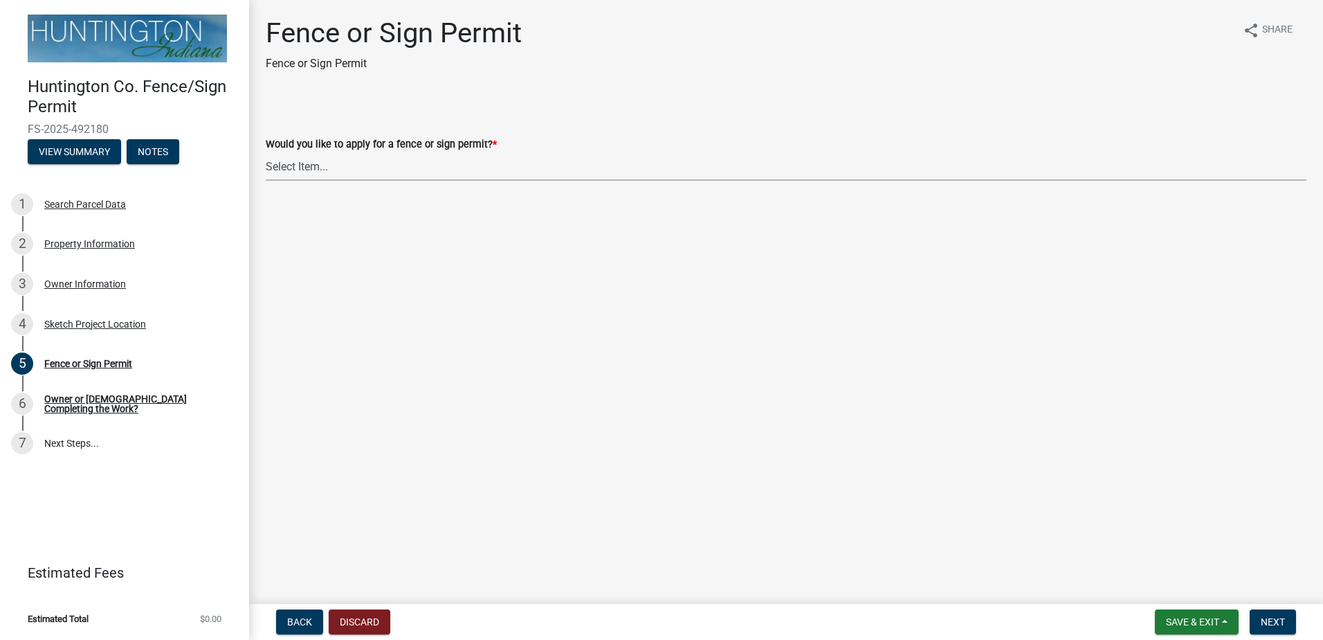
click at [326, 172] on select "Select Item... Fence Sign" at bounding box center [786, 166] width 1041 height 28
click at [266, 152] on select "Select Item... Fence Sign" at bounding box center [786, 166] width 1041 height 28
select select "a9c35ed9-5995-488d-8904-2a6c8b5b0338"
click at [1269, 628] on button "Next" at bounding box center [1273, 621] width 46 height 25
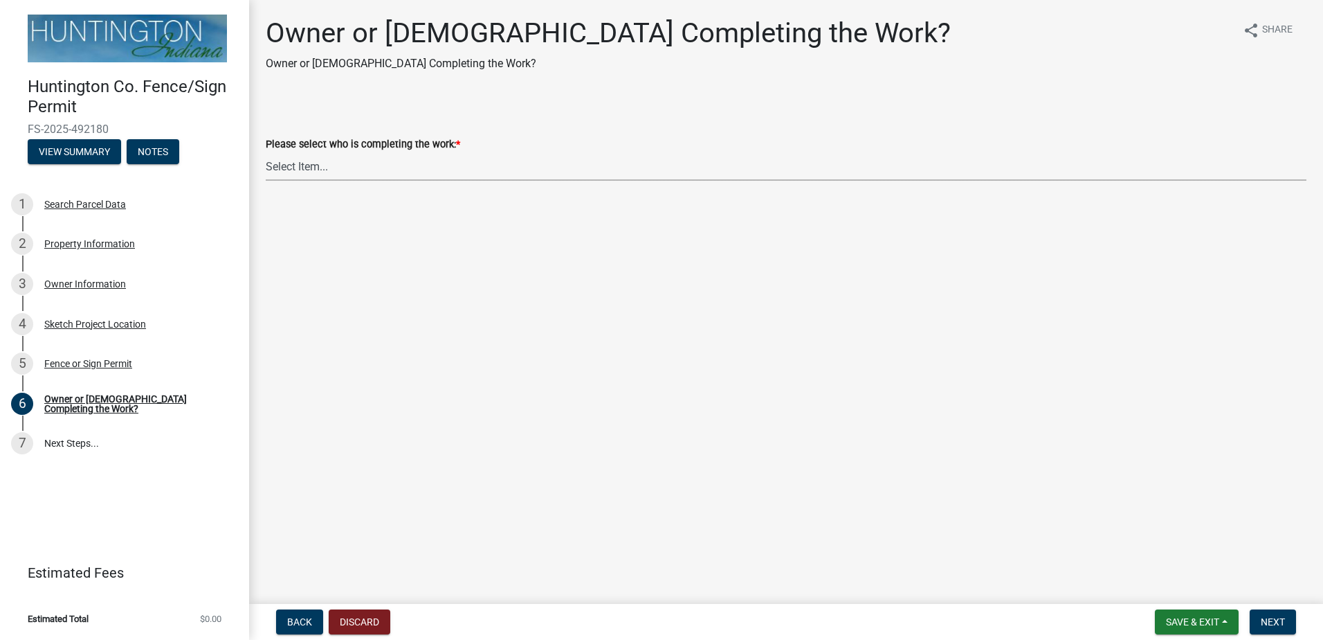
click at [311, 172] on select "Select Item... owner contractor" at bounding box center [786, 166] width 1041 height 28
click at [266, 152] on select "Select Item... owner contractor" at bounding box center [786, 166] width 1041 height 28
select select "1a8e5afe-e63b-41f3-afaf-b9f0b7329822"
click at [1278, 622] on span "Next" at bounding box center [1273, 621] width 24 height 11
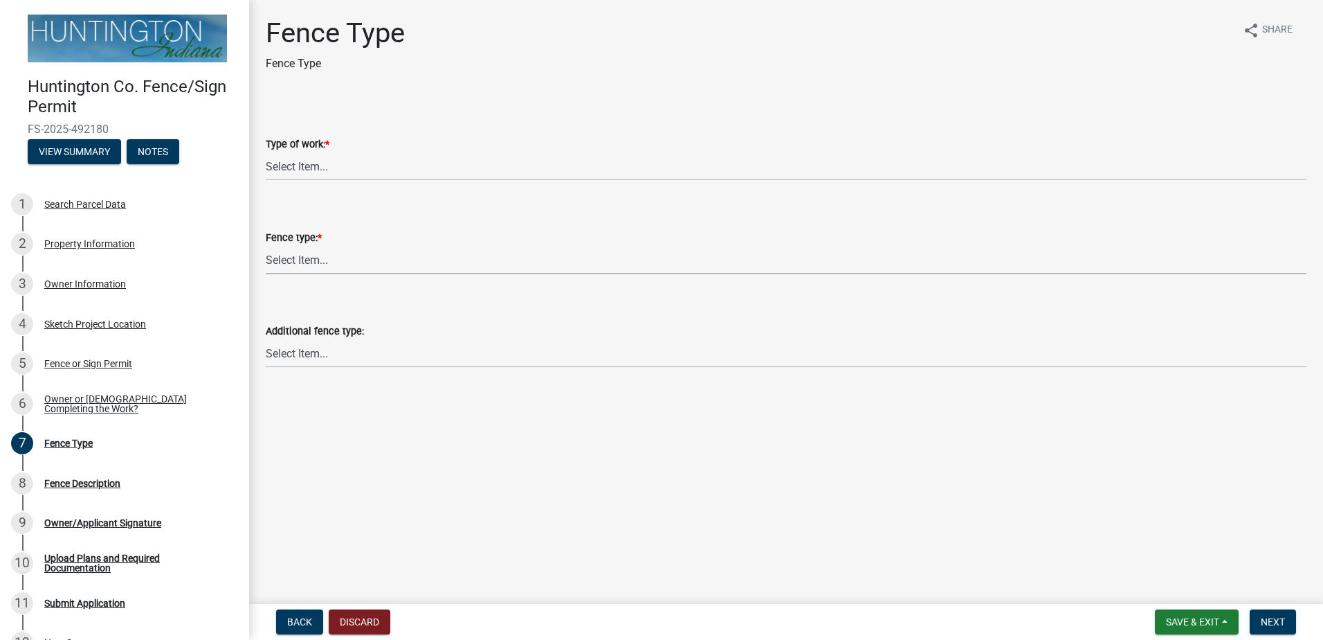
drag, startPoint x: 266, startPoint y: 261, endPoint x: 287, endPoint y: 253, distance: 23.0
click at [266, 261] on select "Select Item... Chain Link (privacy slats: yes) Chain Link (privacy slats: no) P…" at bounding box center [786, 260] width 1041 height 28
click at [266, 246] on select "Select Item... Chain Link (privacy slats: yes) Chain Link (privacy slats: no) P…" at bounding box center [786, 260] width 1041 height 28
select select "b6183a38-db70-49d8-af9d-df505fa58bb6"
drag, startPoint x: 334, startPoint y: 157, endPoint x: 334, endPoint y: 171, distance: 13.8
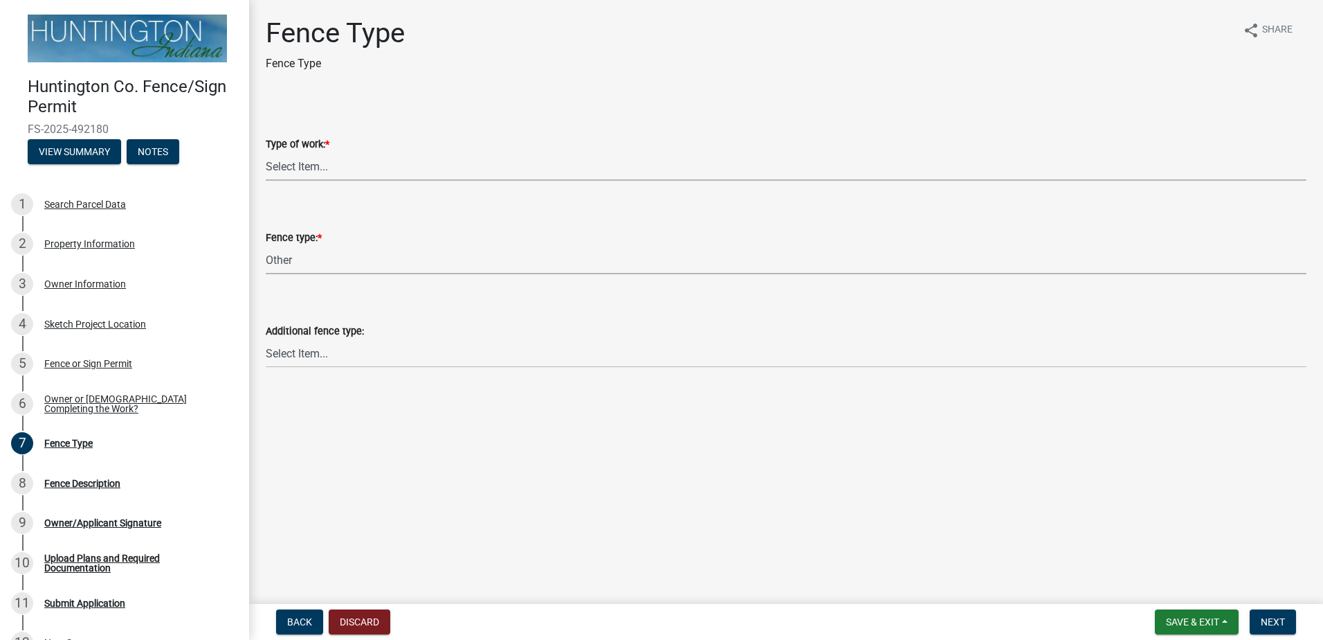
click at [334, 157] on select "Select Item... New Fence Fence Relocation (moving existing fence) Fence Alterat…" at bounding box center [786, 166] width 1041 height 28
click at [266, 152] on select "Select Item... New Fence Fence Relocation (moving existing fence) Fence Alterat…" at bounding box center [786, 166] width 1041 height 28
select select "312734f7-d704-4007-b4a4-fcd4bcc5f4fb"
click at [356, 357] on select "Select Item... Chain Link (privacy slats: yes) Chain Link (privacy slats: no) P…" at bounding box center [786, 353] width 1041 height 28
click at [266, 339] on select "Select Item... Chain Link (privacy slats: yes) Chain Link (privacy slats: no) P…" at bounding box center [786, 353] width 1041 height 28
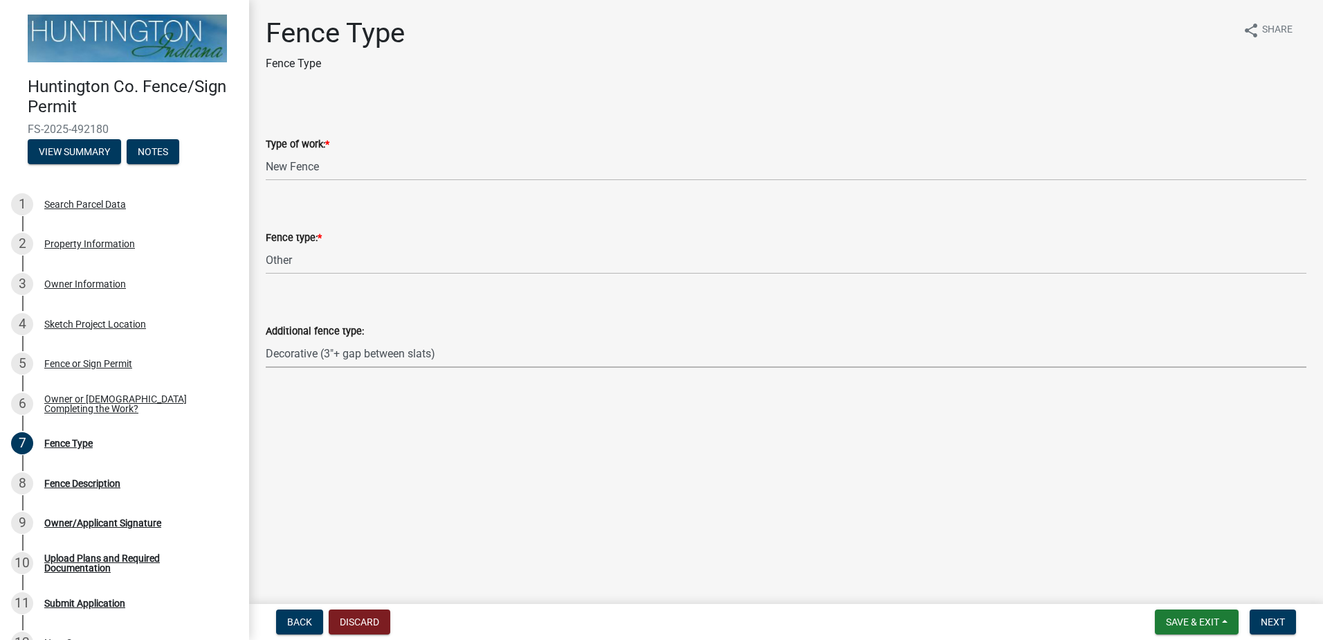
select select "6af9e99f-a0a3-453f-948e-15c7f71aab14"
click at [1268, 618] on span "Next" at bounding box center [1273, 621] width 24 height 11
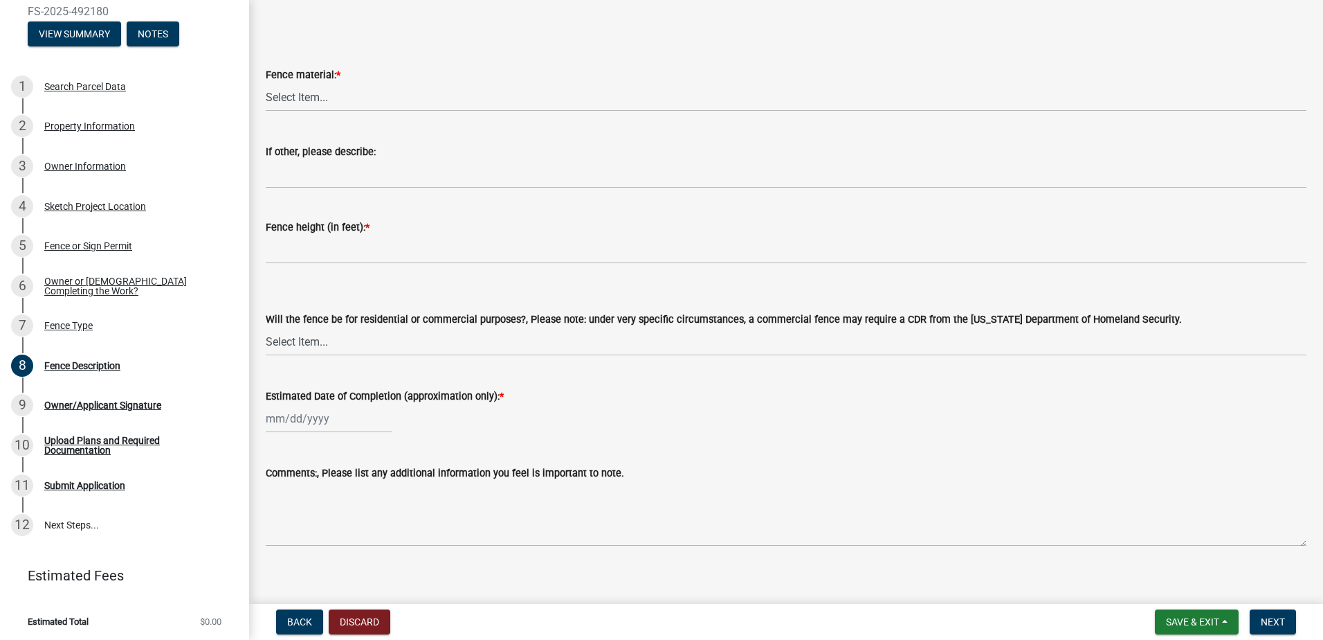
scroll to position [82, 0]
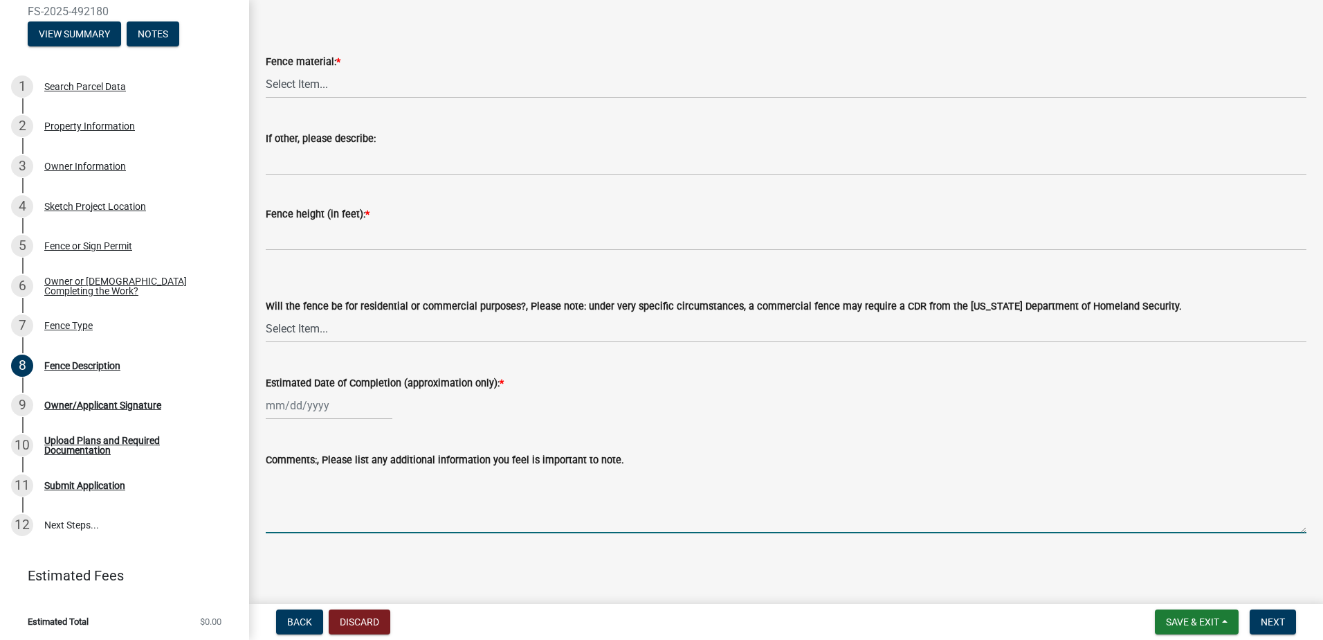
click at [401, 525] on textarea "Comments:, Please list any additional information you feel is important to note." at bounding box center [786, 500] width 1041 height 65
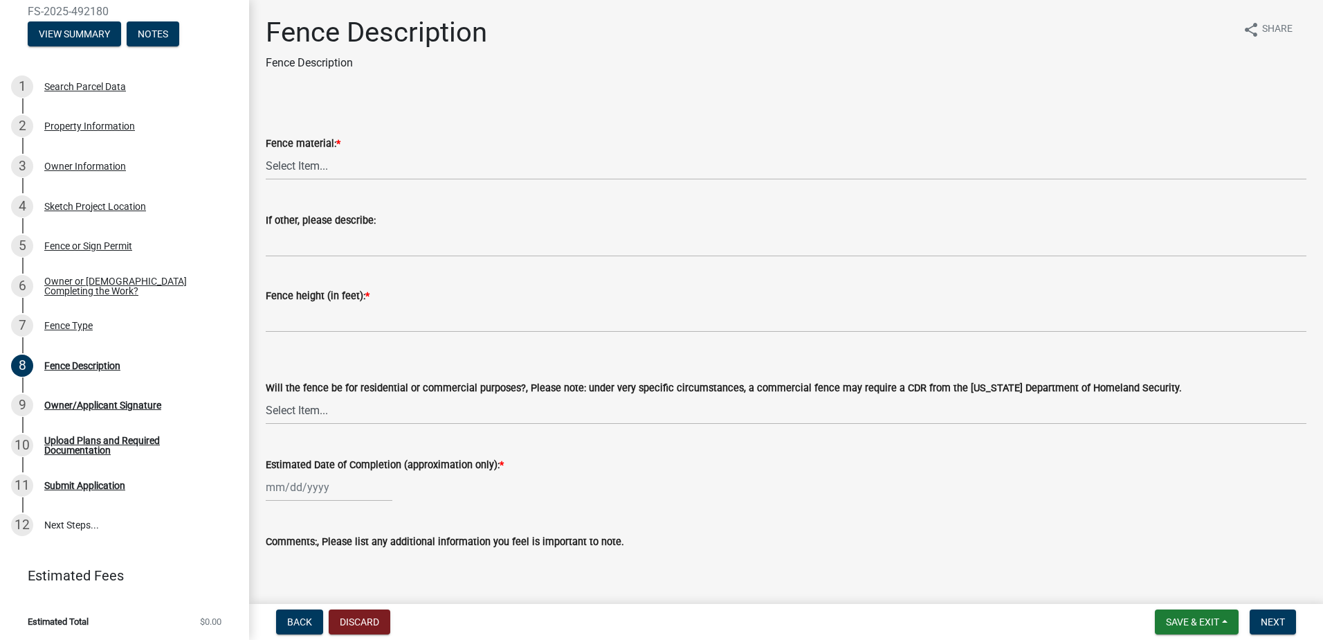
scroll to position [0, 0]
click at [338, 161] on select "Select Item... Wood Metal Vinyl Other" at bounding box center [786, 166] width 1041 height 28
click at [305, 156] on select "Select Item... Wood Metal Vinyl Other" at bounding box center [786, 166] width 1041 height 28
click at [266, 152] on select "Select Item... Wood Metal Vinyl Other" at bounding box center [786, 166] width 1041 height 28
select select "314b942d-ceaa-4dba-8d6a-9df656f8f143"
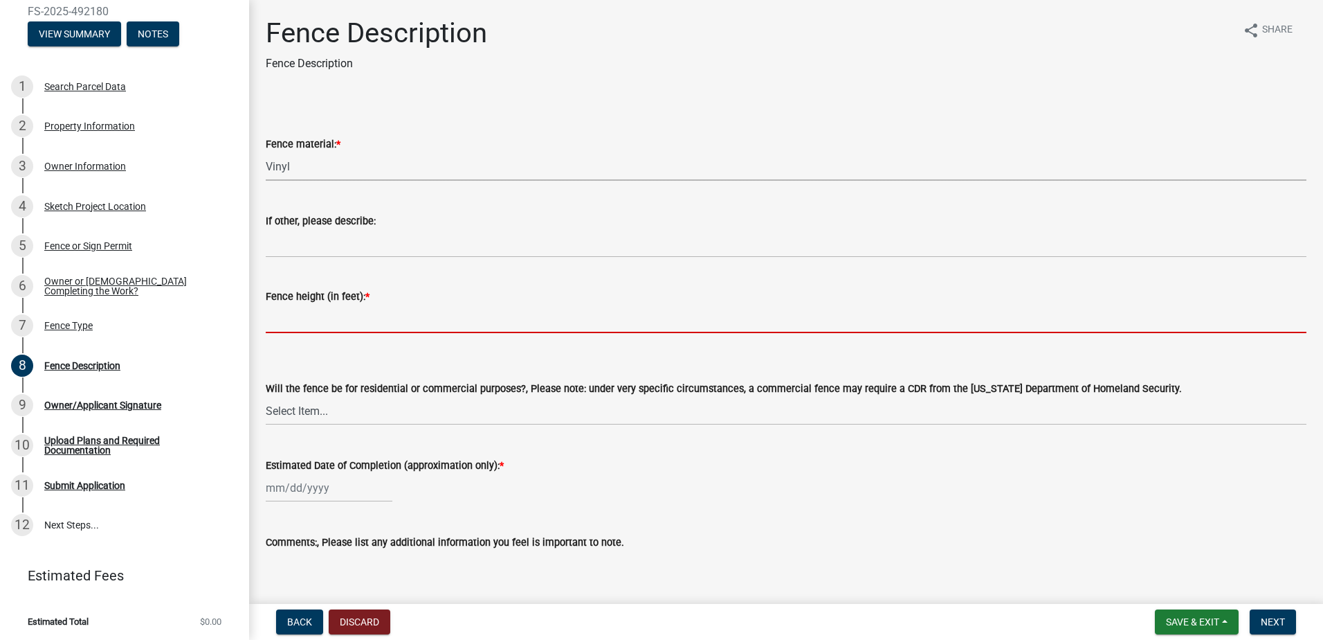
click at [328, 325] on input "Fence height (in feet): *" at bounding box center [786, 319] width 1041 height 28
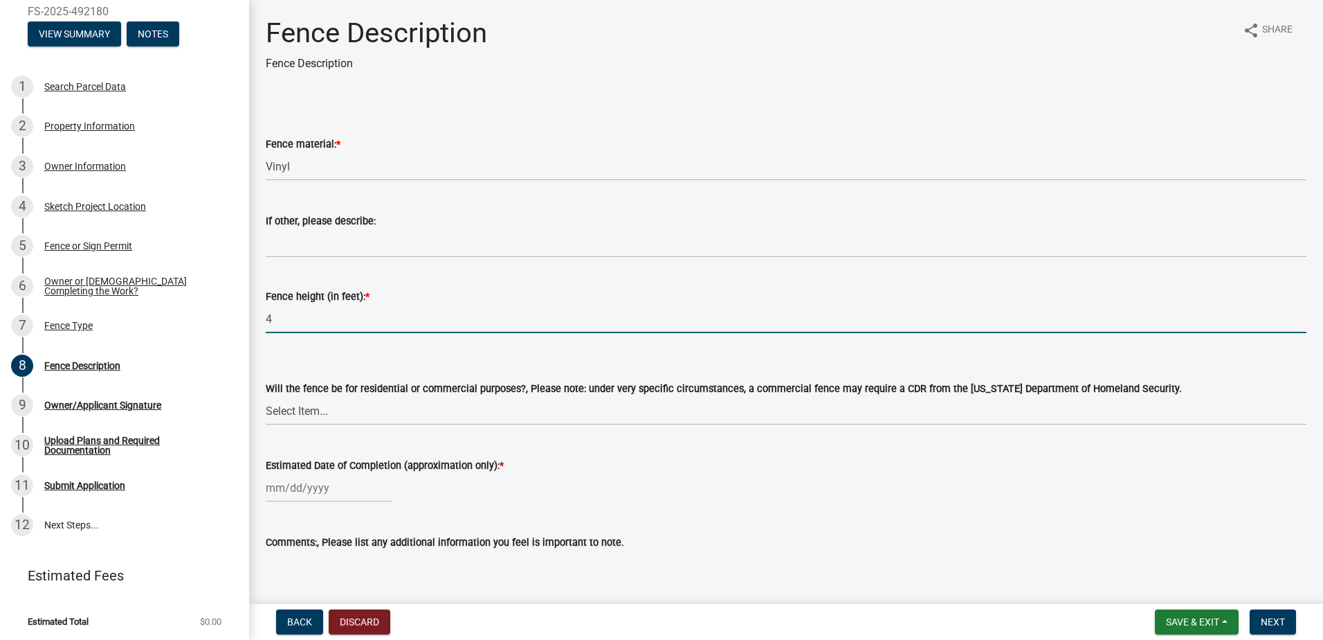
type input "4"
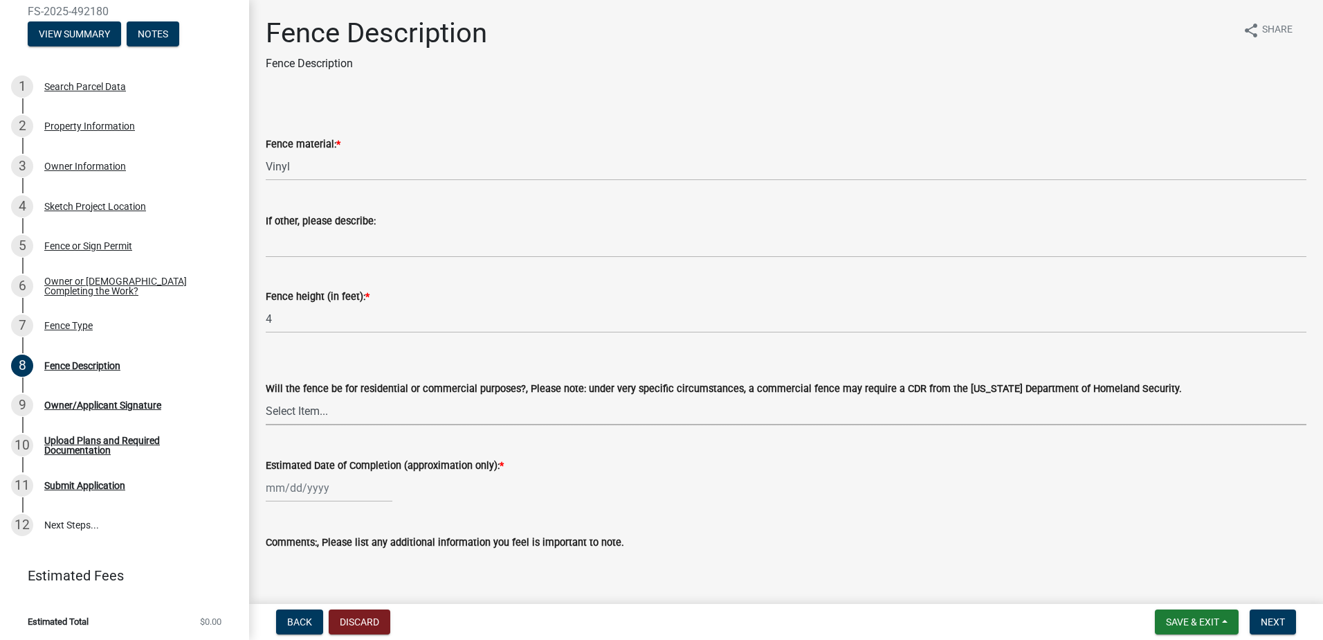
click at [400, 410] on select "Select Item... Residential Commercial" at bounding box center [786, 411] width 1041 height 28
click at [266, 397] on select "Select Item... Residential Commercial" at bounding box center [786, 411] width 1041 height 28
select select "bdd76032-f0d7-4bdd-afb1-225c0a0ae34c"
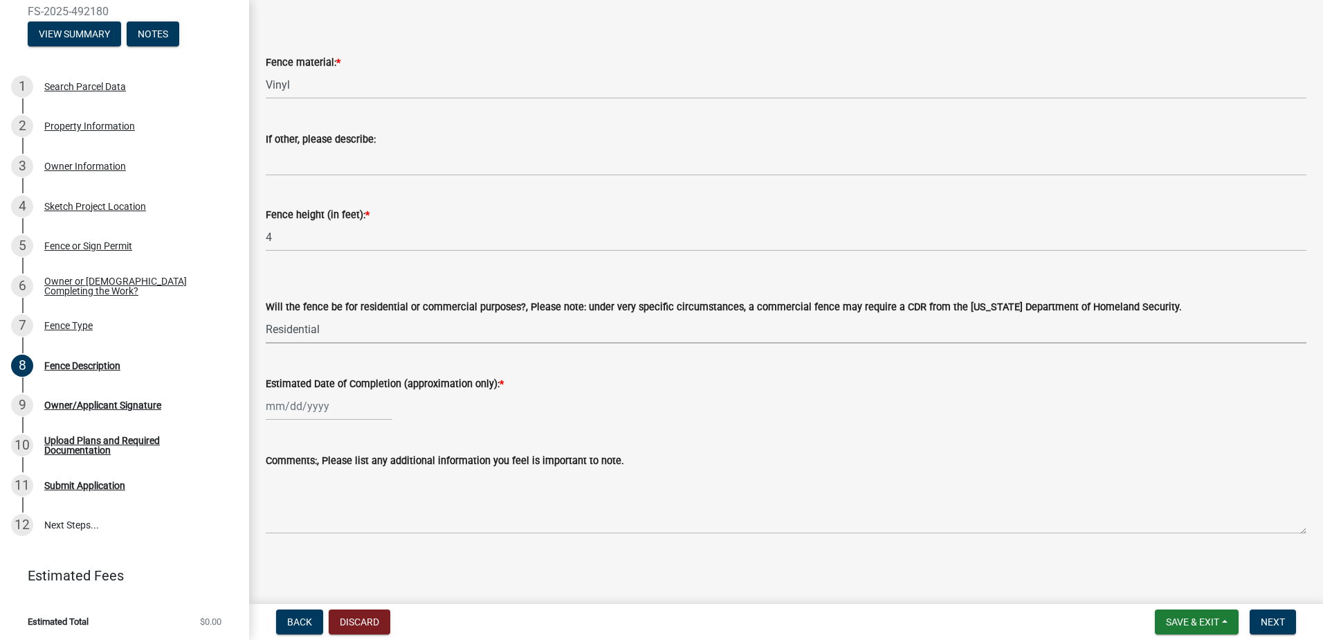
scroll to position [82, 0]
click at [314, 406] on div at bounding box center [329, 405] width 127 height 28
select select "10"
select select "2025"
click at [515, 381] on div "Estimated Date of Completion (approximation only): *" at bounding box center [786, 382] width 1041 height 17
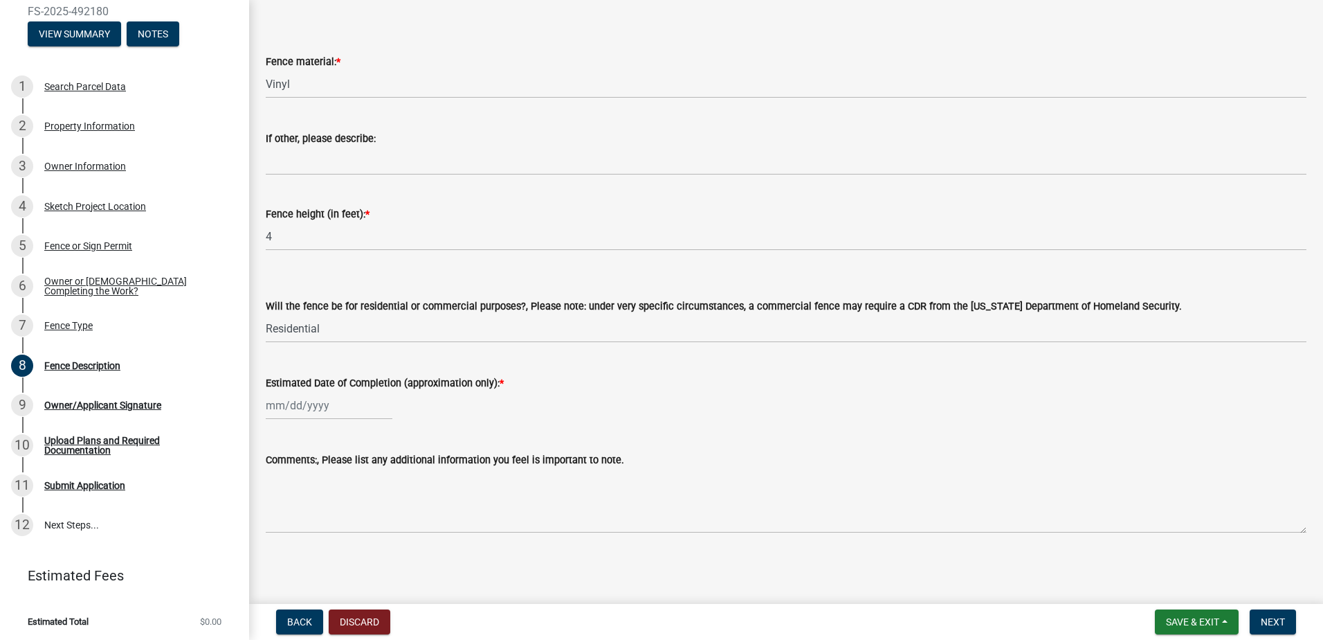
click at [339, 418] on div at bounding box center [329, 405] width 127 height 28
select select "10"
select select "2025"
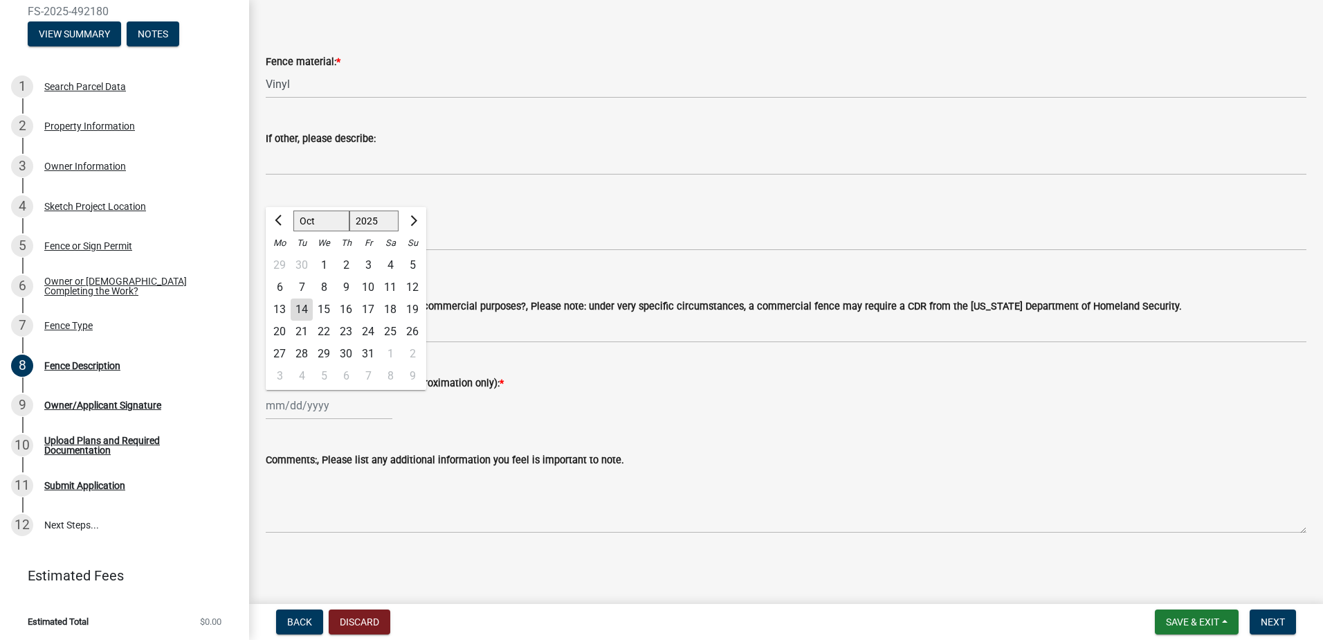
click at [367, 350] on div "31" at bounding box center [368, 354] width 22 height 22
type input "10/31/2025"
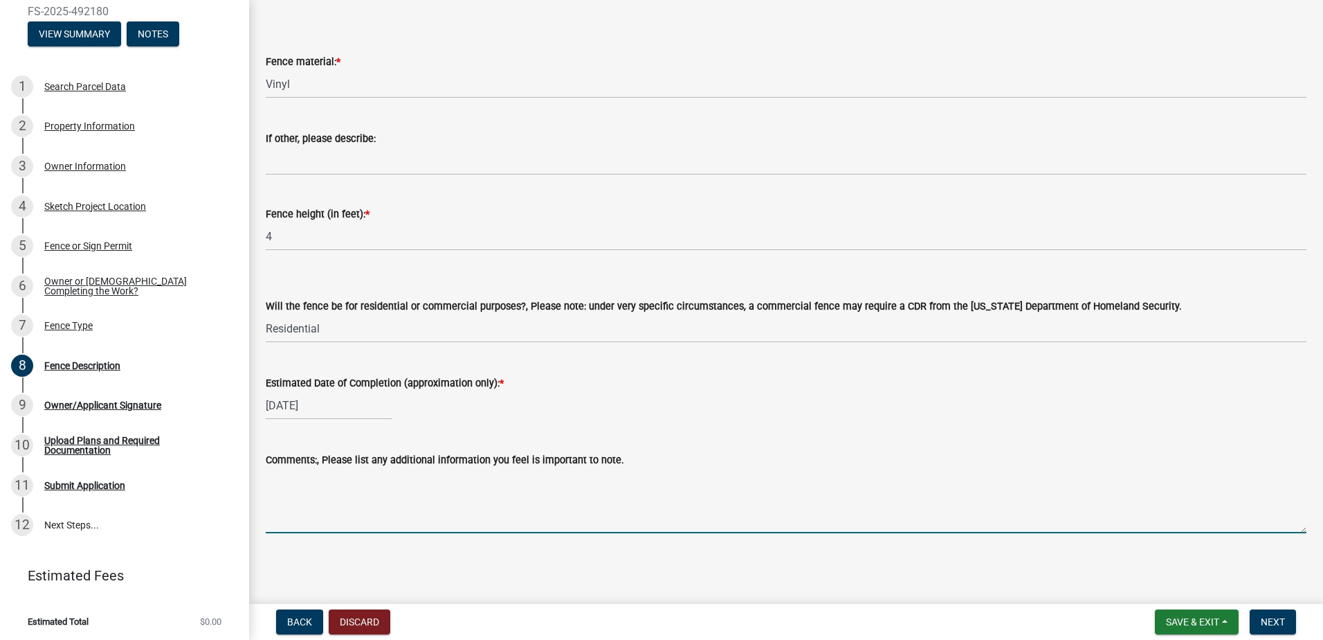
click at [630, 531] on textarea "Comments:, Please list any additional information you feel is important to note." at bounding box center [786, 500] width 1041 height 65
click at [266, 476] on textarea "10 feet from property line on the right (facing the house from the front of the…" at bounding box center [786, 500] width 1041 height 65
click at [754, 476] on textarea "Approx. 10 feet from property line on the right (facing the house from the fron…" at bounding box center [786, 500] width 1041 height 65
click at [968, 474] on textarea "Approx. 10 feet from property line on the right (facing the house from the fron…" at bounding box center [786, 500] width 1041 height 65
drag, startPoint x: 1191, startPoint y: 518, endPoint x: 1096, endPoint y: 491, distance: 99.1
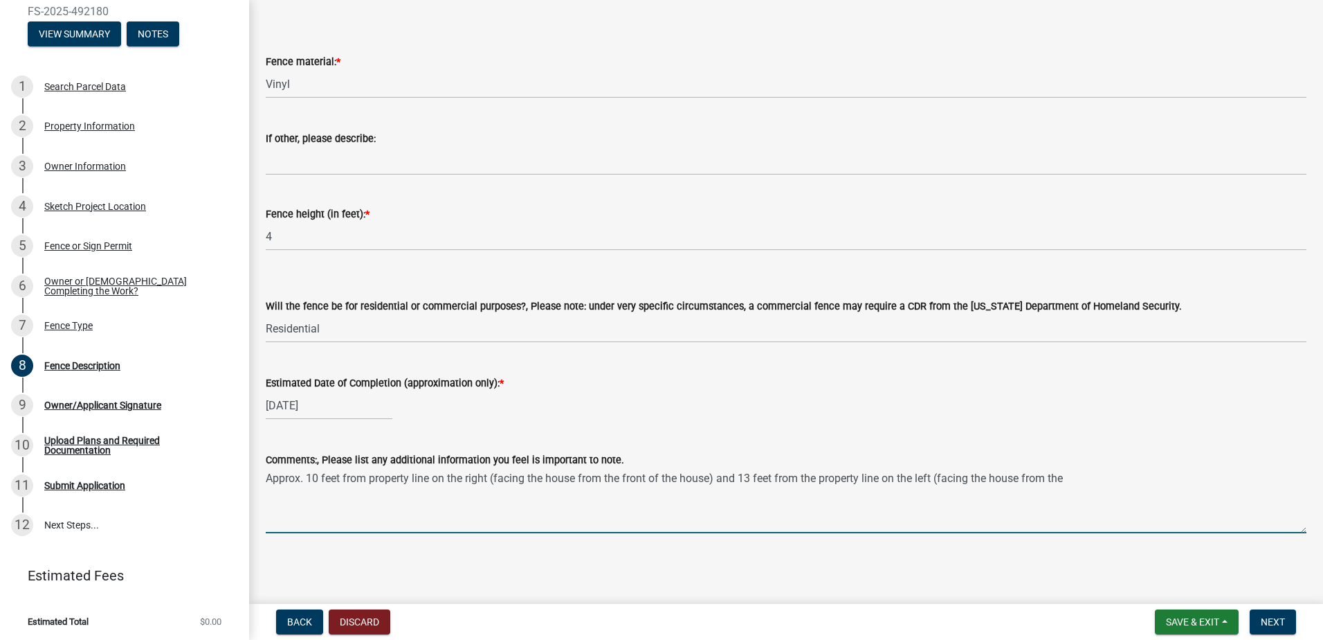
click at [1188, 517] on textarea "Approx. 10 feet from property line on the right (facing the house from the fron…" at bounding box center [786, 500] width 1041 height 65
click at [1098, 482] on textarea "Approx. 10 feet from property line on the right (facing the house from the fron…" at bounding box center [786, 500] width 1041 height 65
type textarea "Approx. 10 feet from property line on the right (facing the house from the fron…"
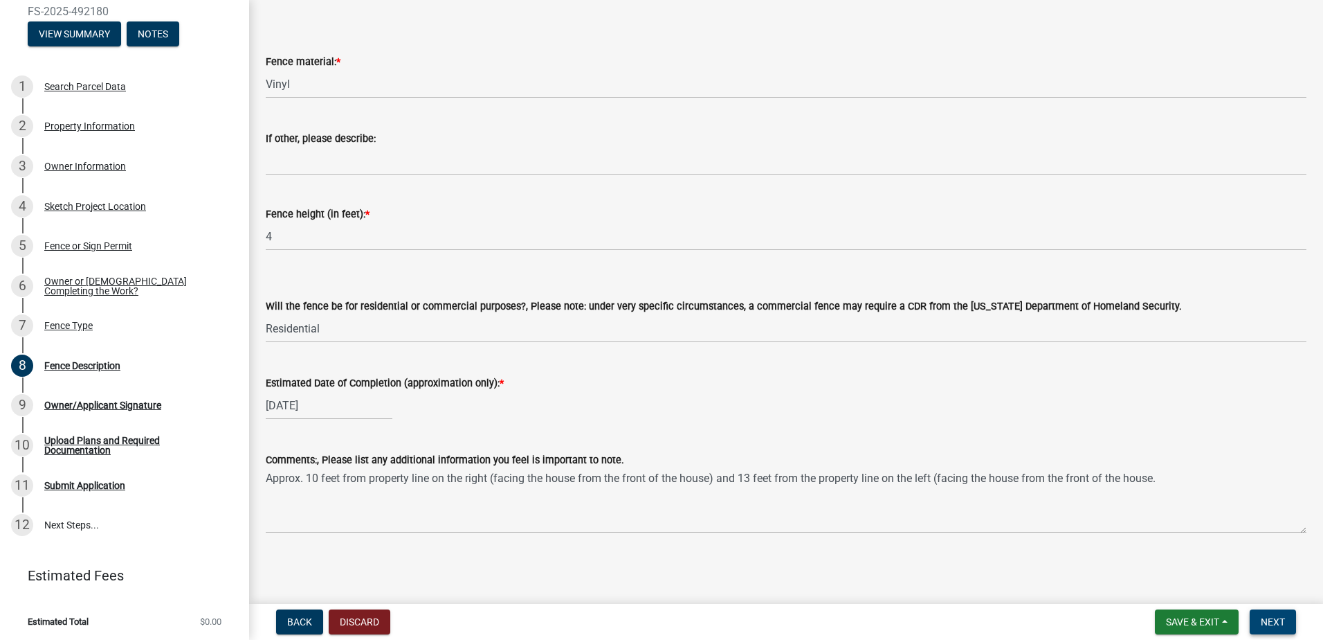
click at [1274, 619] on span "Next" at bounding box center [1273, 621] width 24 height 11
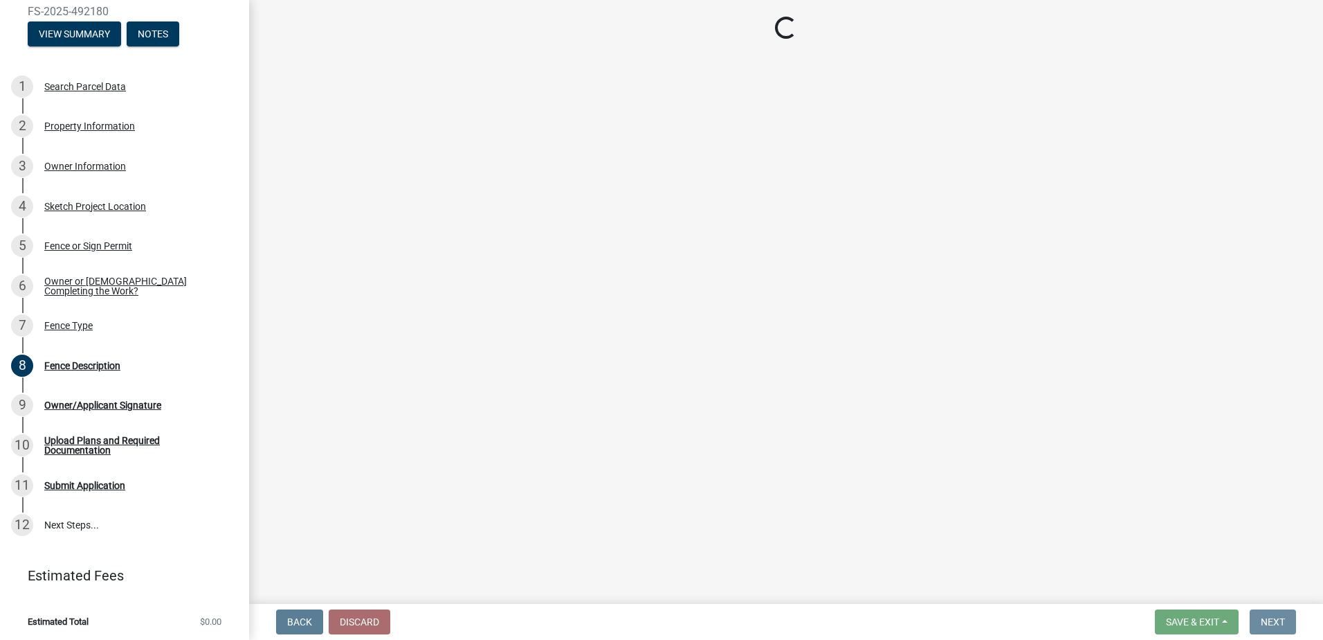
scroll to position [0, 0]
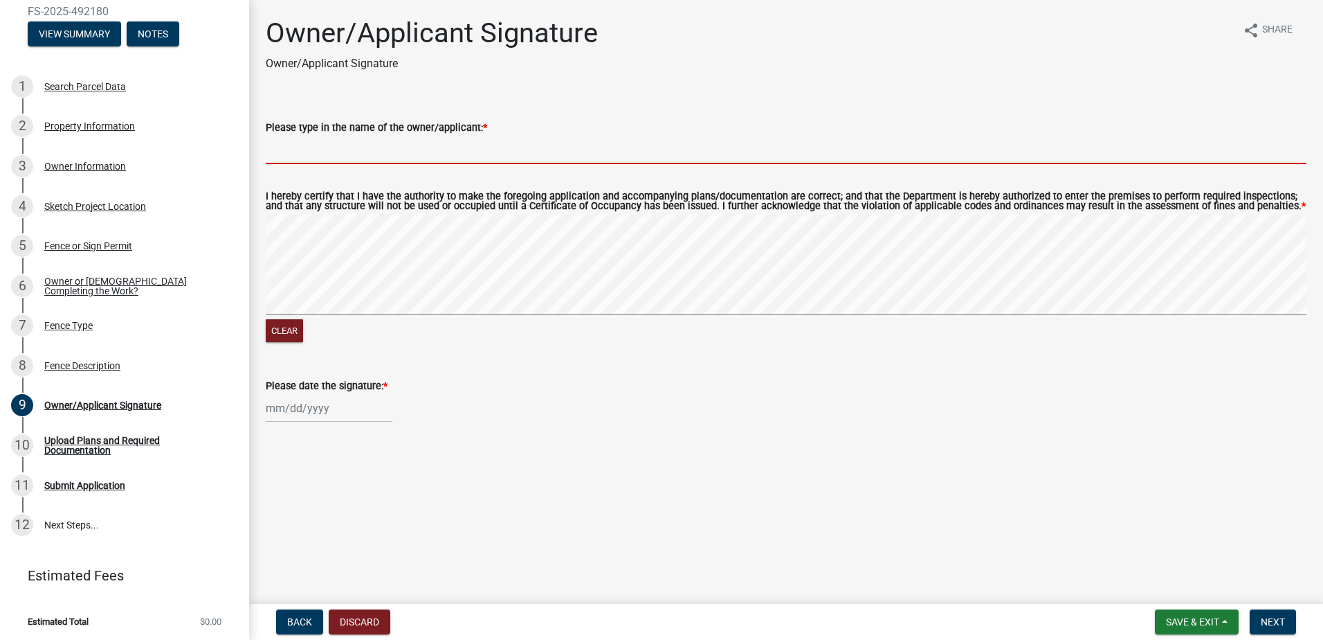
click at [402, 146] on input "Please type in the name of the owner/applicant: *" at bounding box center [786, 150] width 1041 height 28
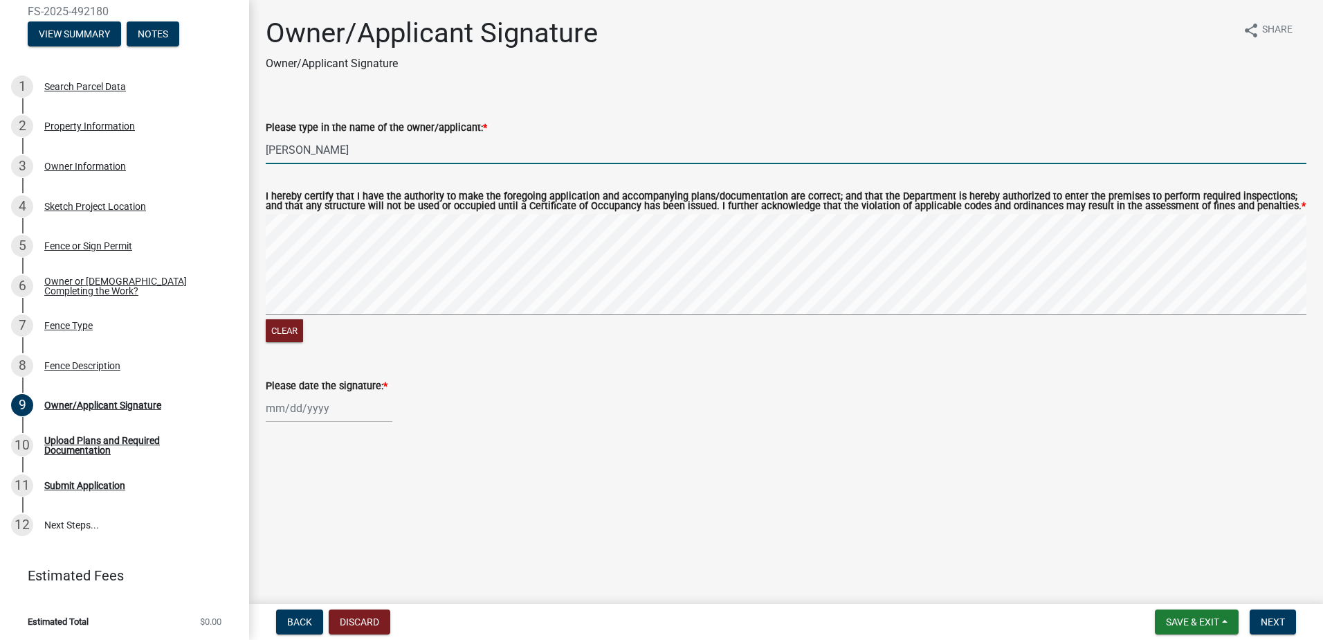
type input "Sarah Harder"
click at [329, 410] on div at bounding box center [329, 408] width 127 height 28
select select "10"
select select "2025"
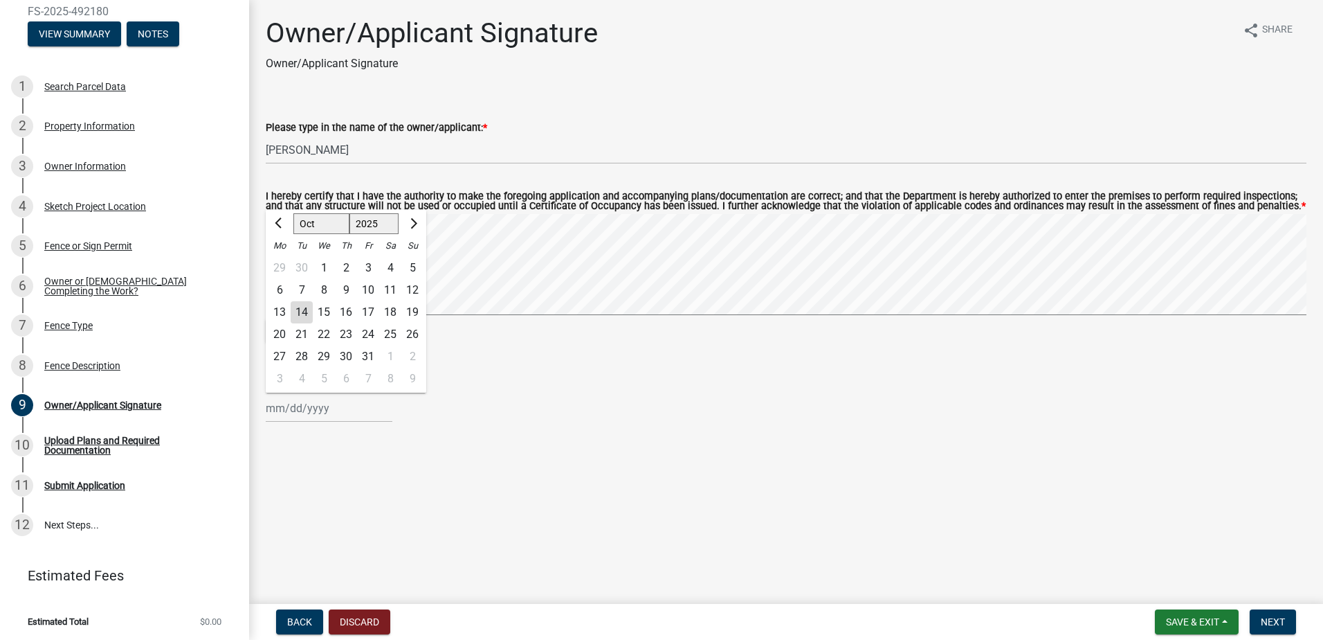
click at [302, 314] on div "14" at bounding box center [302, 312] width 22 height 22
type input "10/14/2025"
click at [1285, 626] on button "Next" at bounding box center [1273, 621] width 46 height 25
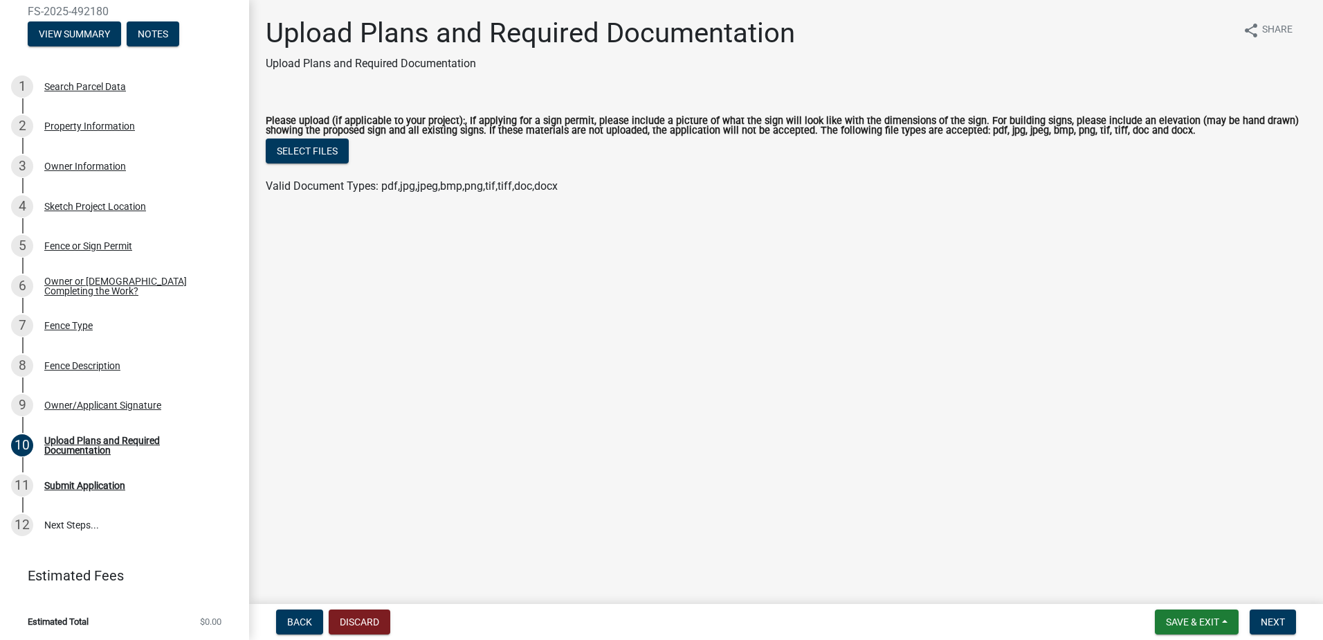
click at [1003, 120] on label "Please upload (if applicable to your project):, If applying for a sign permit, …" at bounding box center [786, 126] width 1041 height 20
click at [301, 148] on button "Select files" at bounding box center [307, 150] width 83 height 25
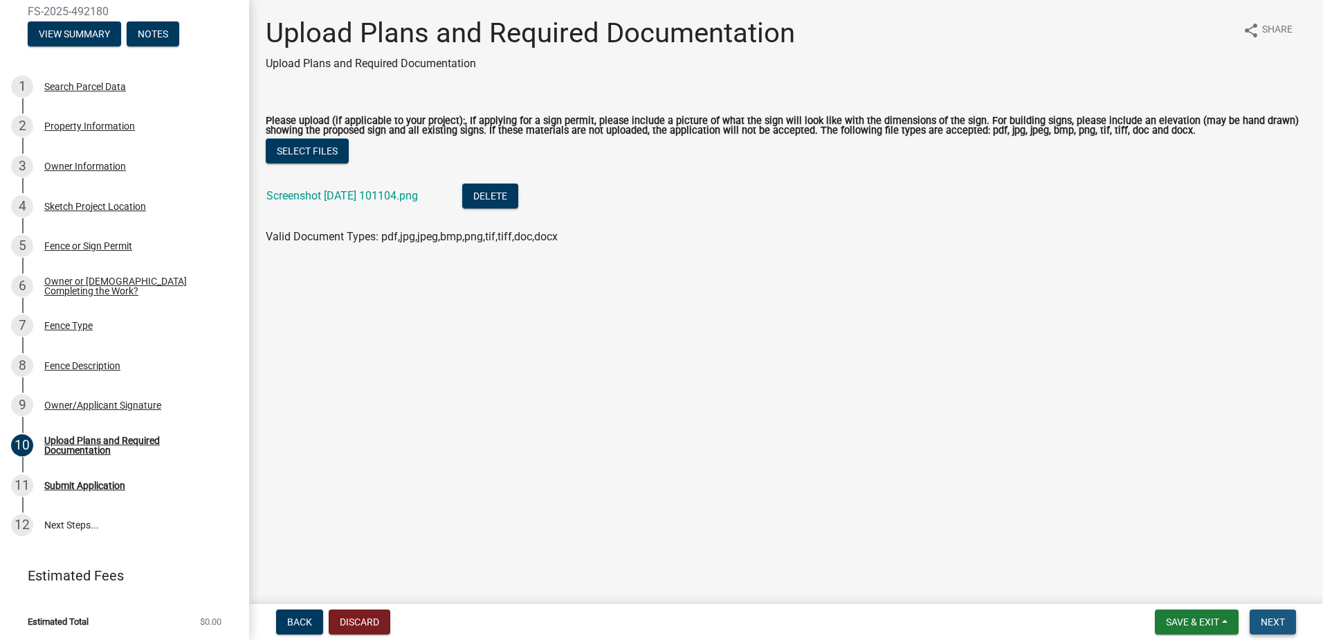
click at [1278, 618] on span "Next" at bounding box center [1273, 621] width 24 height 11
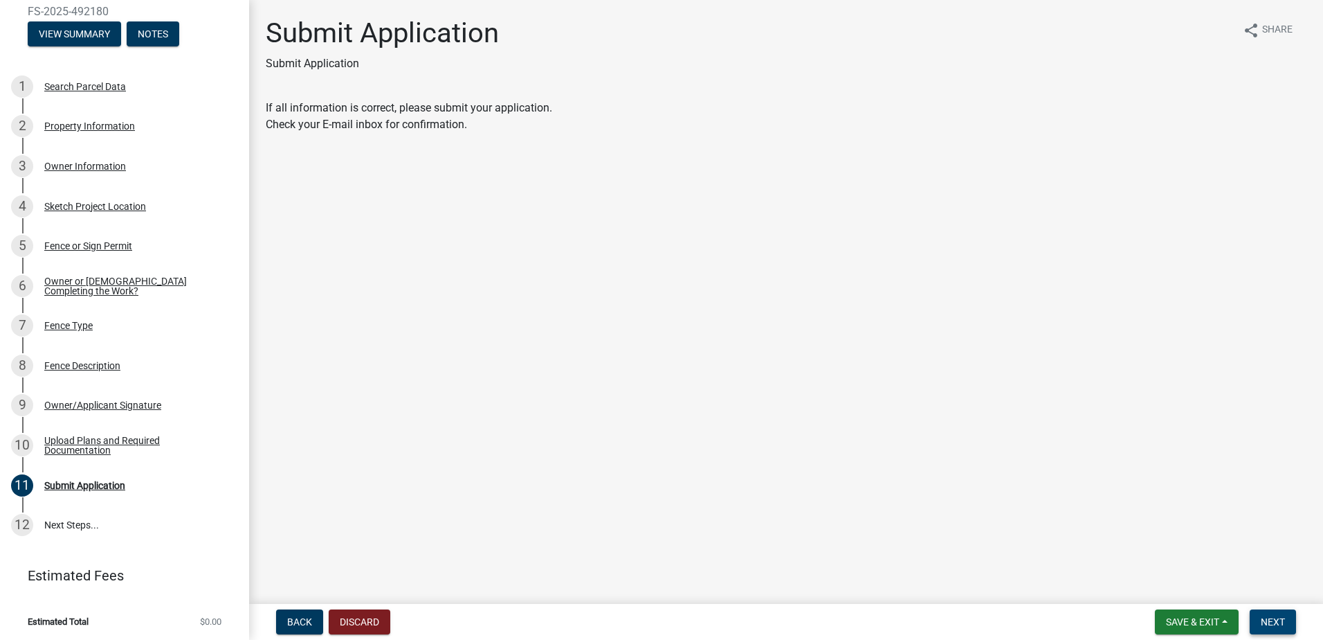
click at [1285, 626] on span "Next" at bounding box center [1273, 621] width 24 height 11
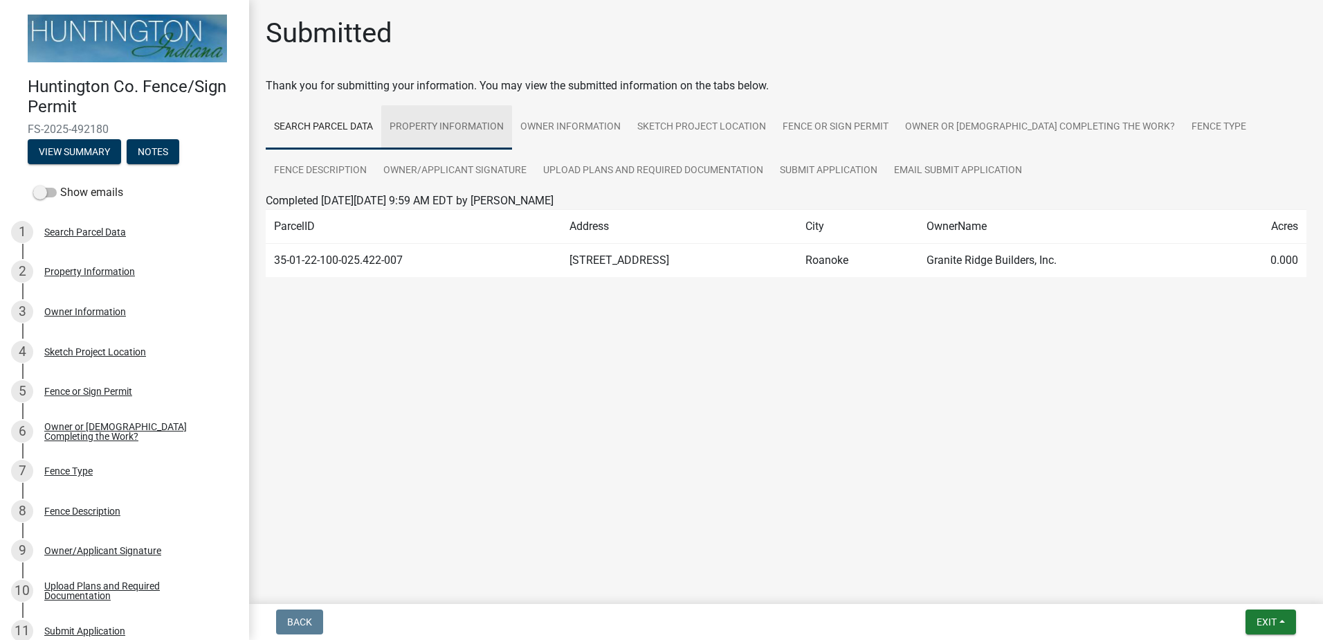
click at [465, 124] on link "Property Information" at bounding box center [446, 127] width 131 height 44
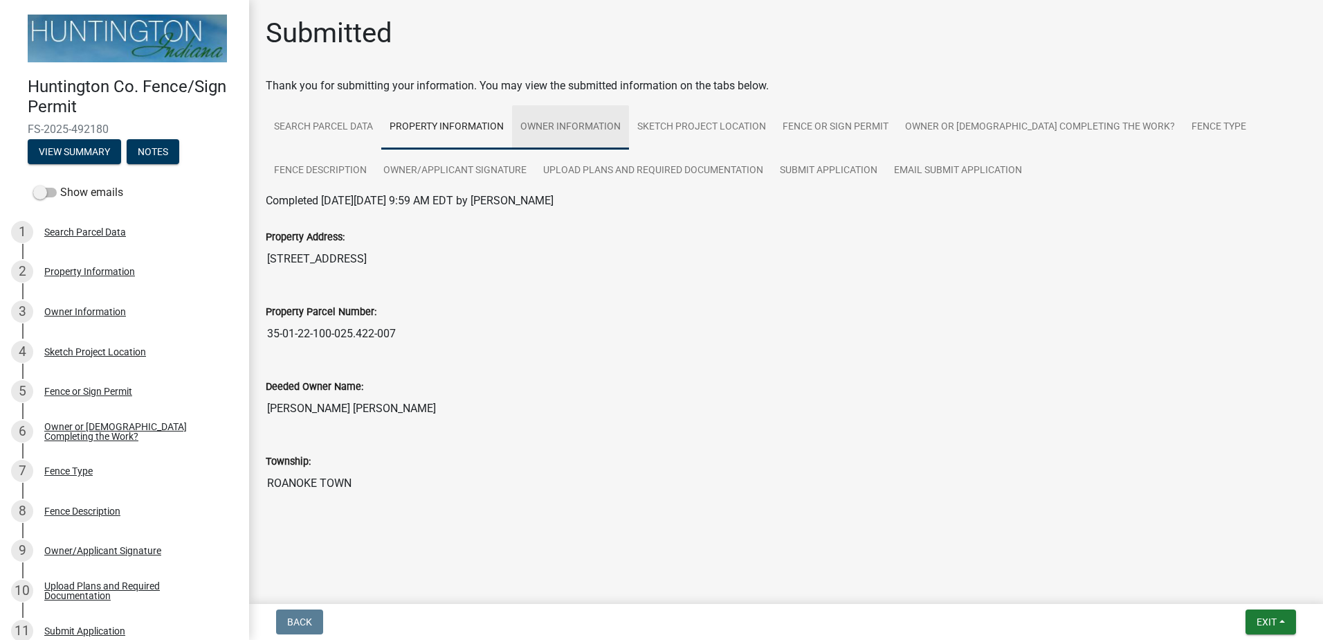
click at [588, 134] on link "Owner Information" at bounding box center [570, 127] width 117 height 44
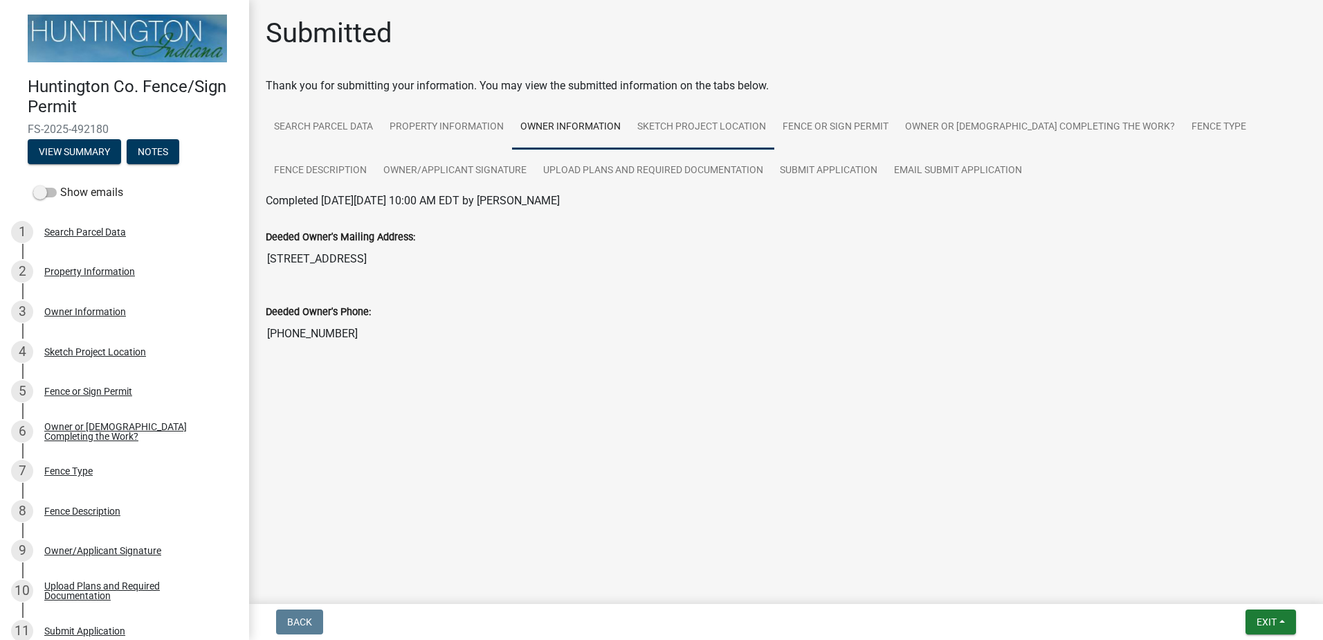
click at [707, 134] on link "Sketch Project Location" at bounding box center [701, 127] width 145 height 44
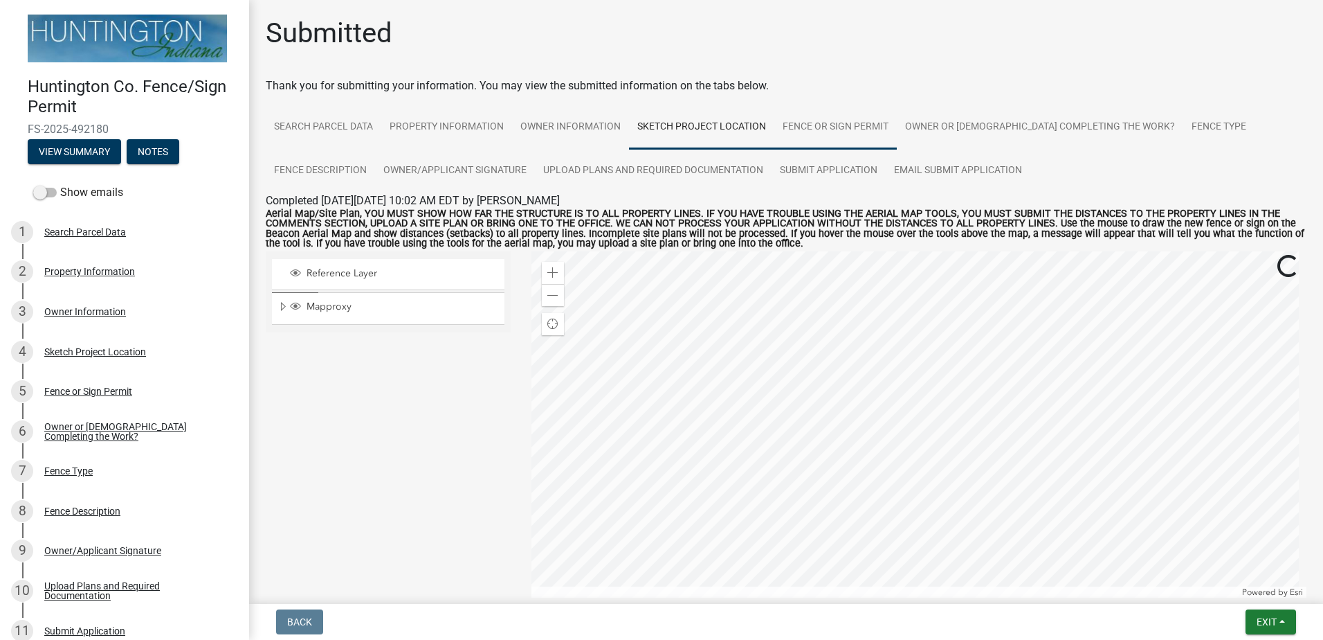
click at [848, 130] on link "Fence or Sign Permit" at bounding box center [836, 127] width 123 height 44
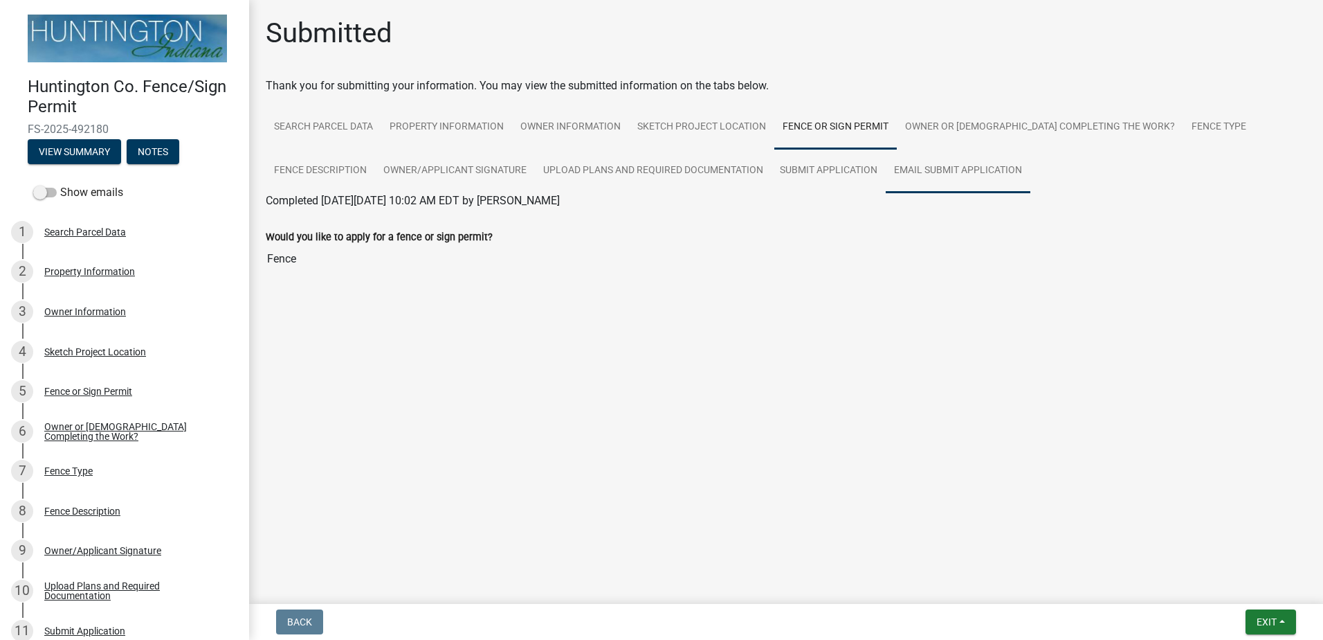
click at [959, 170] on link "Email Submit Application" at bounding box center [958, 171] width 145 height 44
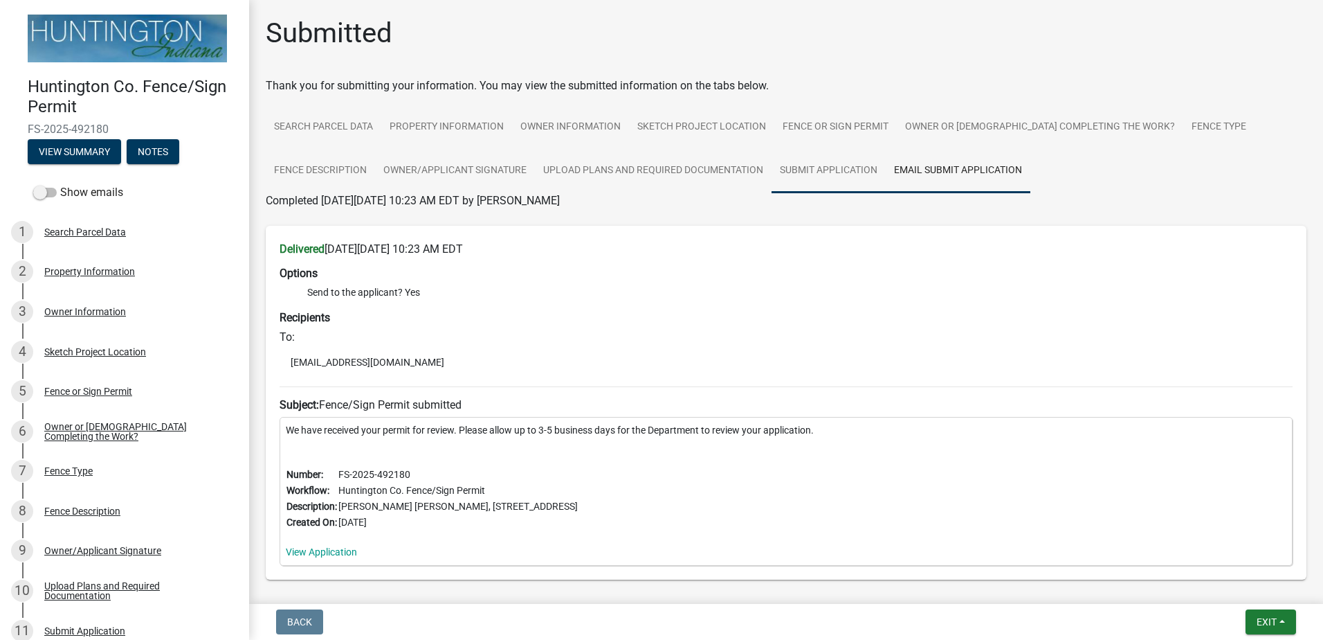
click at [822, 183] on link "Submit Application" at bounding box center [829, 171] width 114 height 44
